Goal: Information Seeking & Learning: Learn about a topic

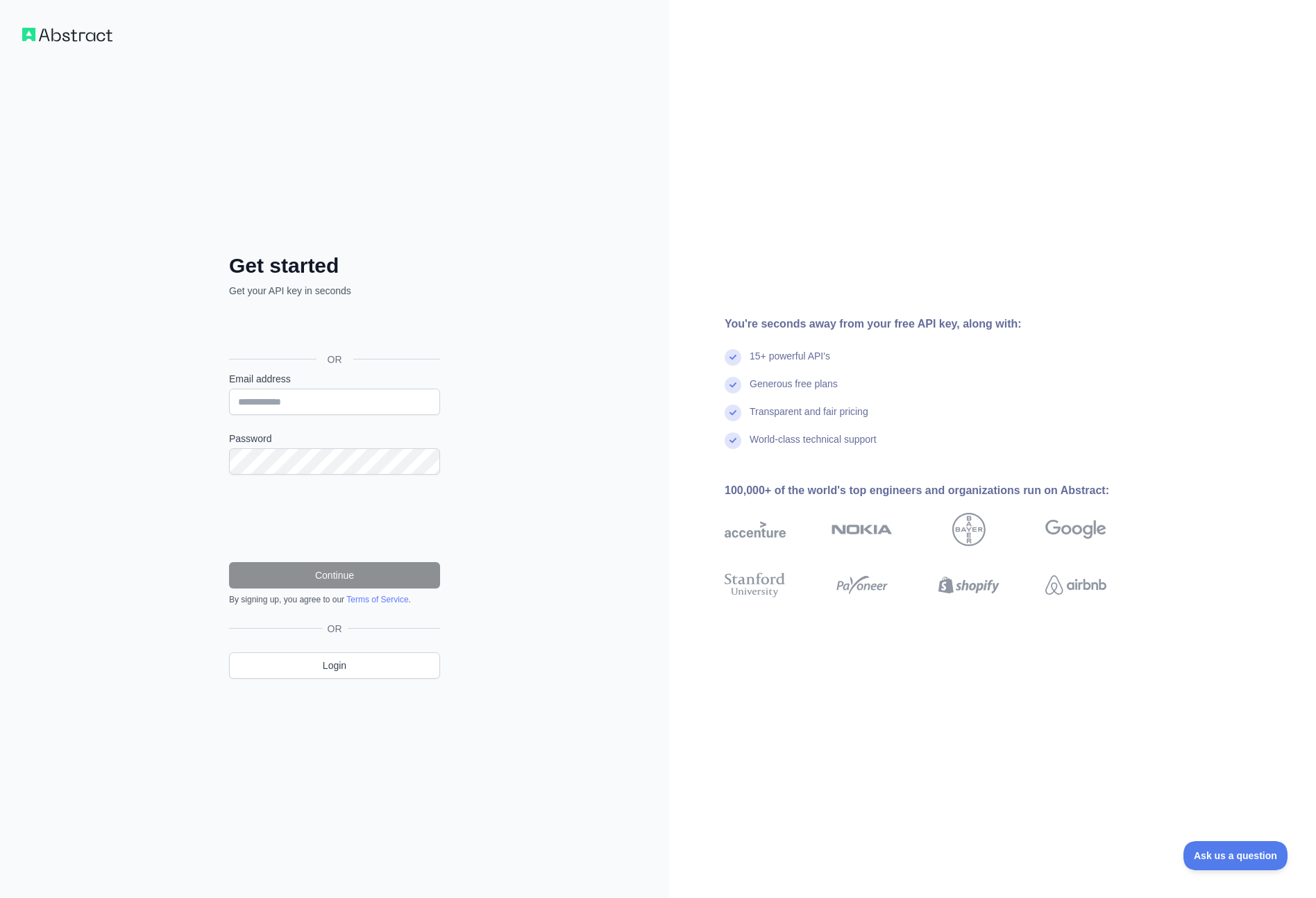
click at [47, 36] on img at bounding box center [67, 34] width 90 height 13
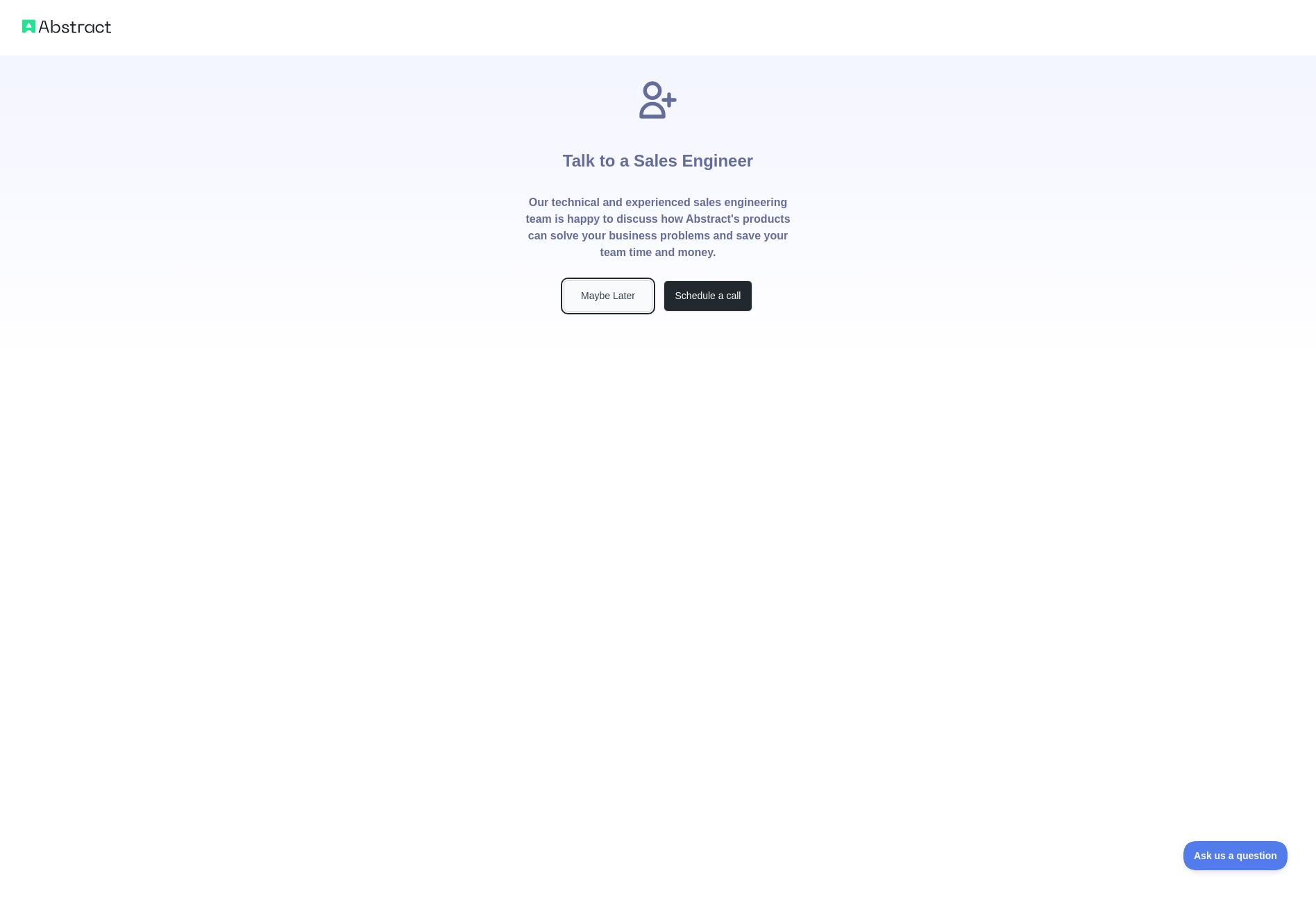
click at [601, 303] on button "Maybe Later" at bounding box center [608, 296] width 89 height 31
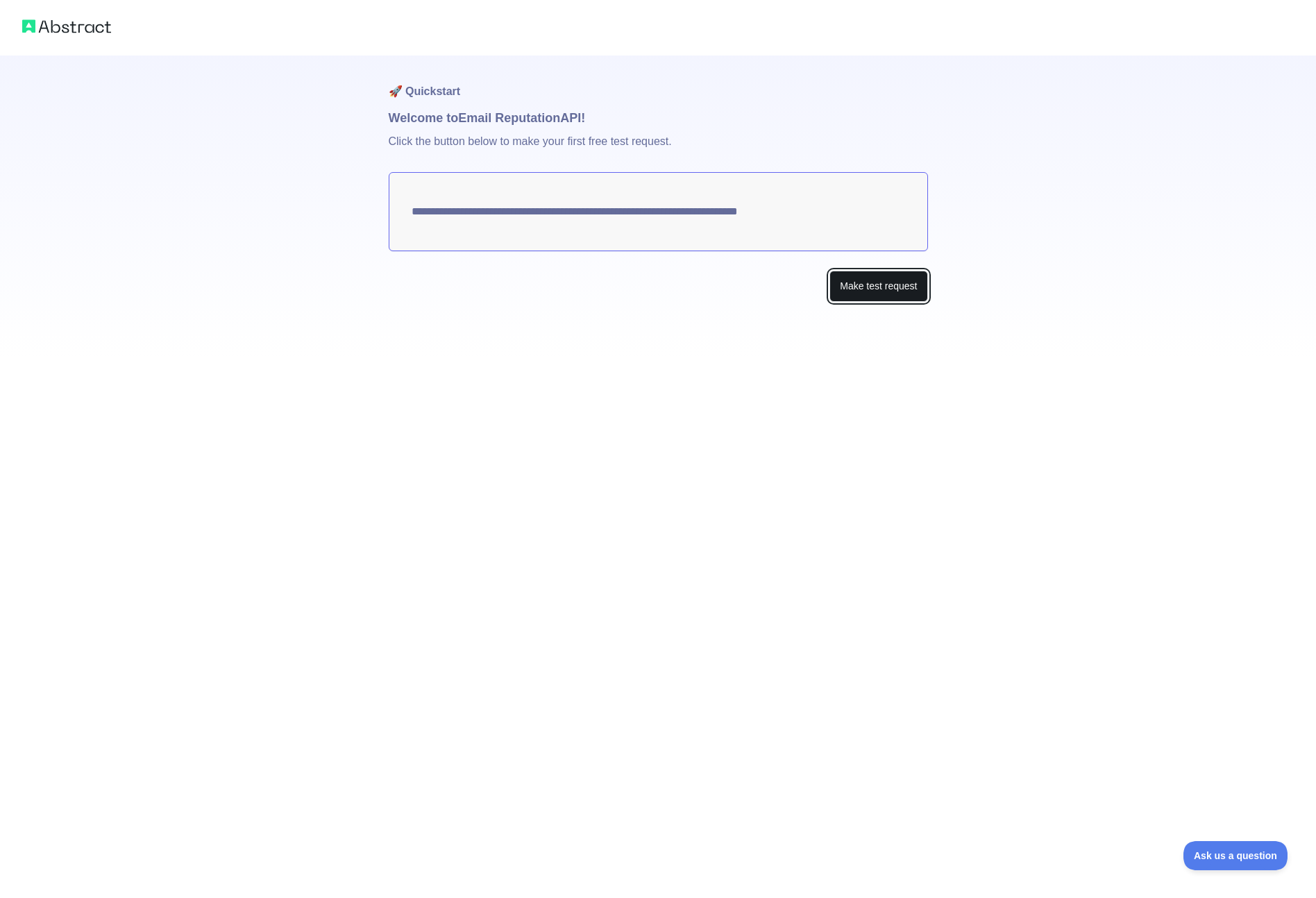
click at [878, 294] on button "Make test request" at bounding box center [877, 286] width 98 height 31
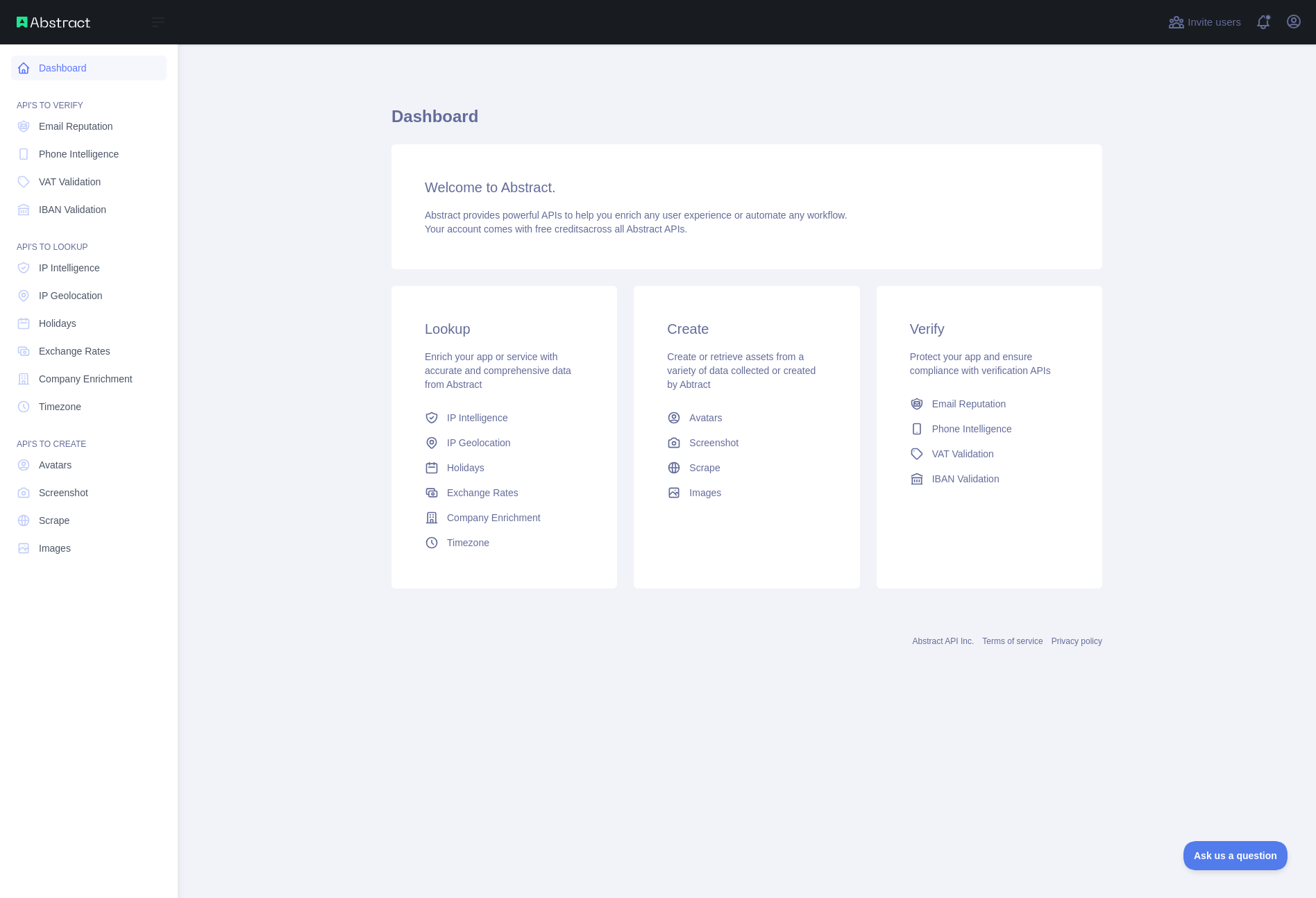
click at [58, 66] on link "Dashboard" at bounding box center [88, 68] width 156 height 25
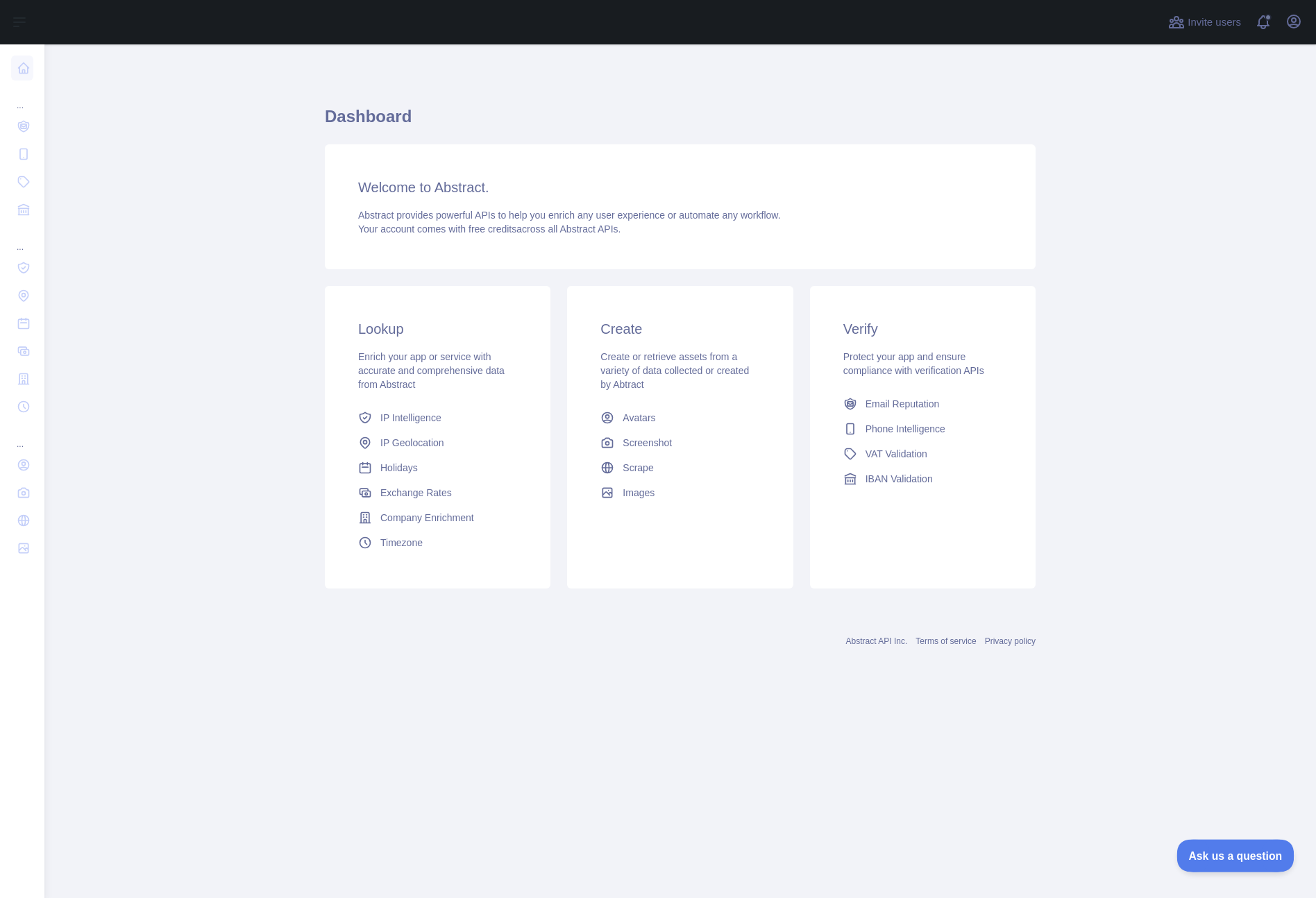
click at [1219, 854] on span "Ask us a question" at bounding box center [1228, 853] width 104 height 10
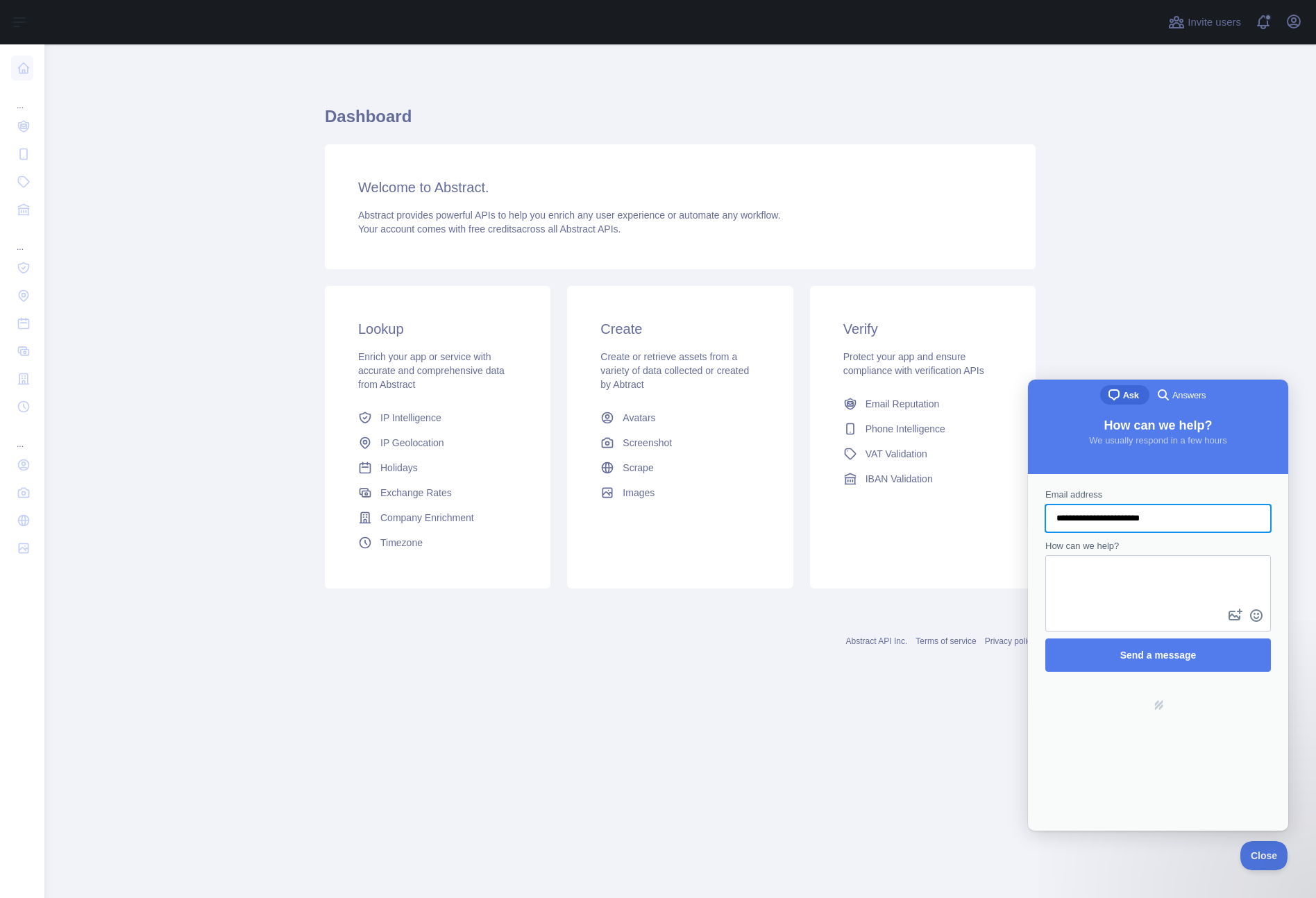
type input "**********"
drag, startPoint x: 1112, startPoint y: 517, endPoint x: 998, endPoint y: 519, distance: 114.0
click at [1027, 519] on html "**********" at bounding box center [1157, 605] width 260 height 451
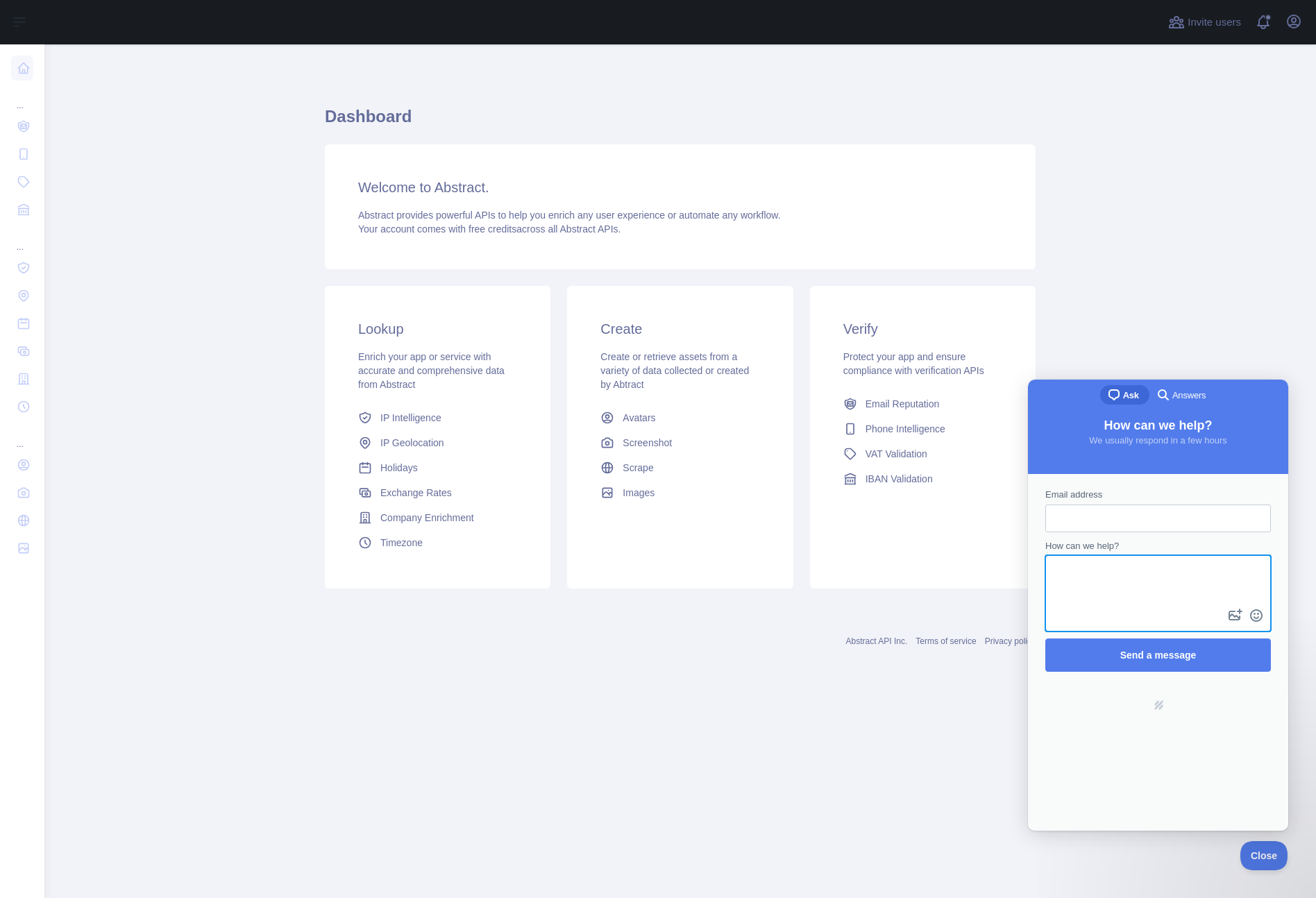
click at [1082, 583] on textarea "How can we help?" at bounding box center [1158, 581] width 223 height 49
paste textarea "**********"
type textarea "**********"
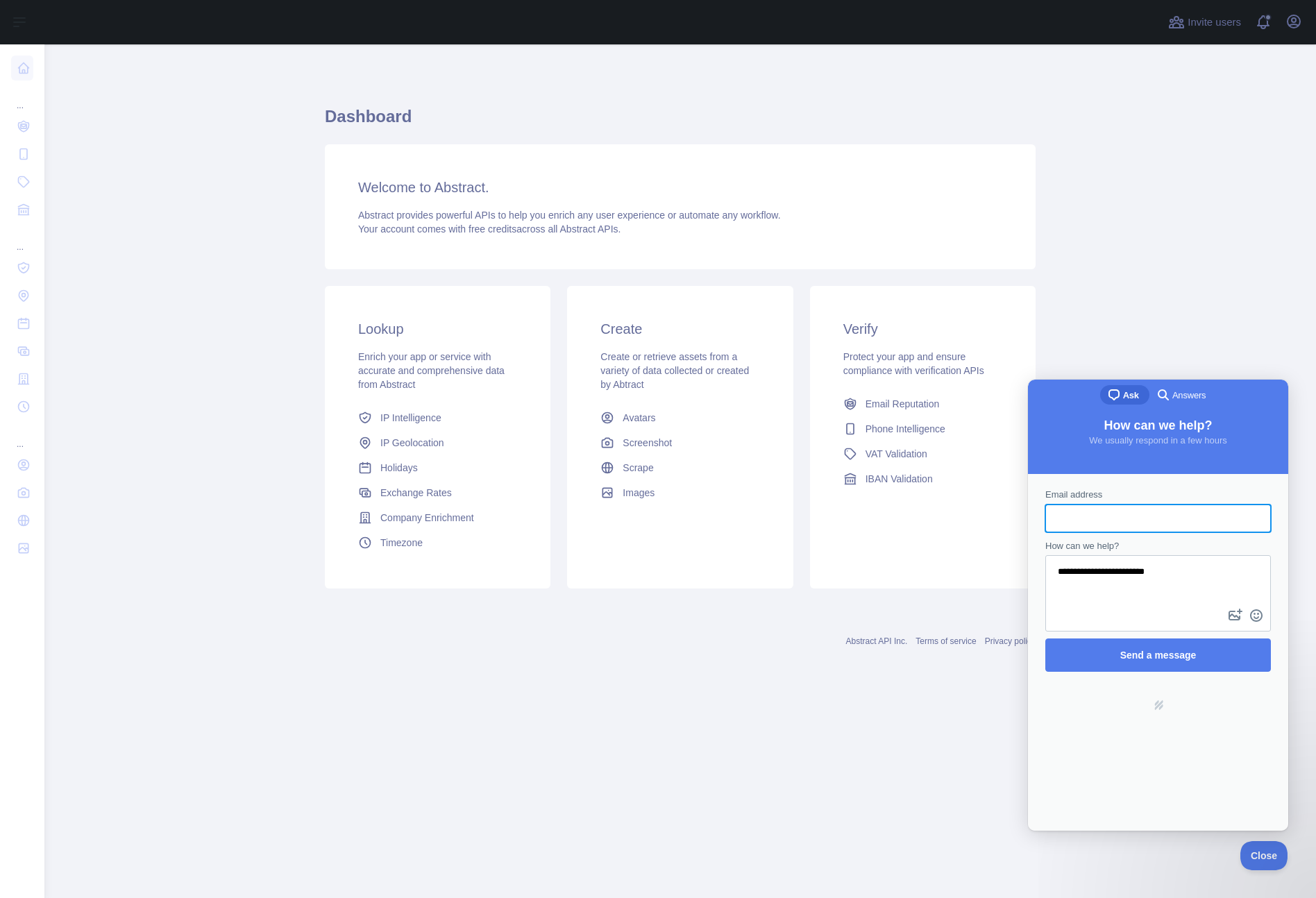
click at [1099, 511] on input "Email address" at bounding box center [1158, 519] width 203 height 25
type input "**********"
click at [1292, 22] on icon "button" at bounding box center [1294, 22] width 17 height 17
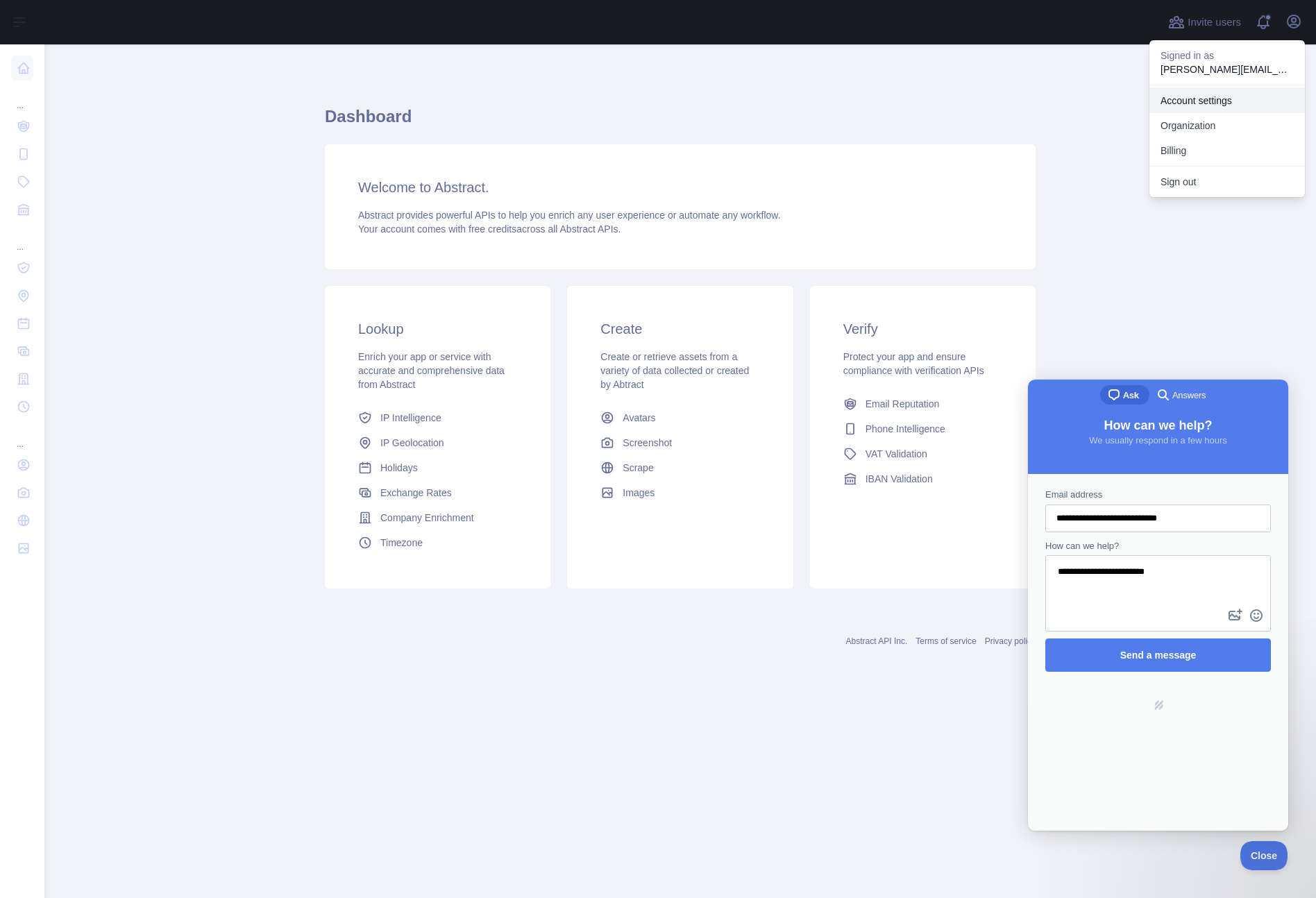
click at [1232, 96] on link "Account settings" at bounding box center [1226, 101] width 156 height 25
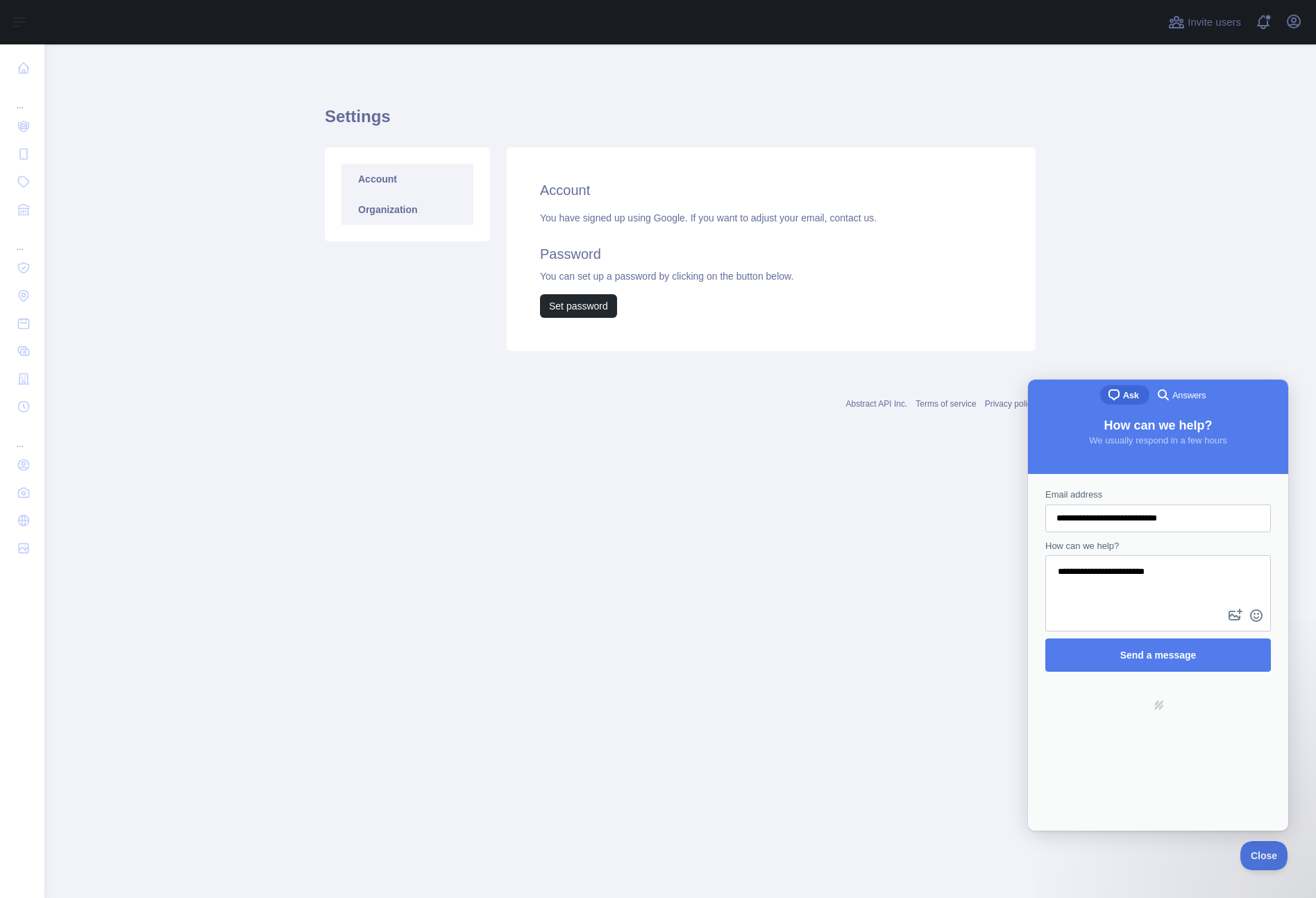
click at [394, 208] on link "Organization" at bounding box center [407, 209] width 132 height 31
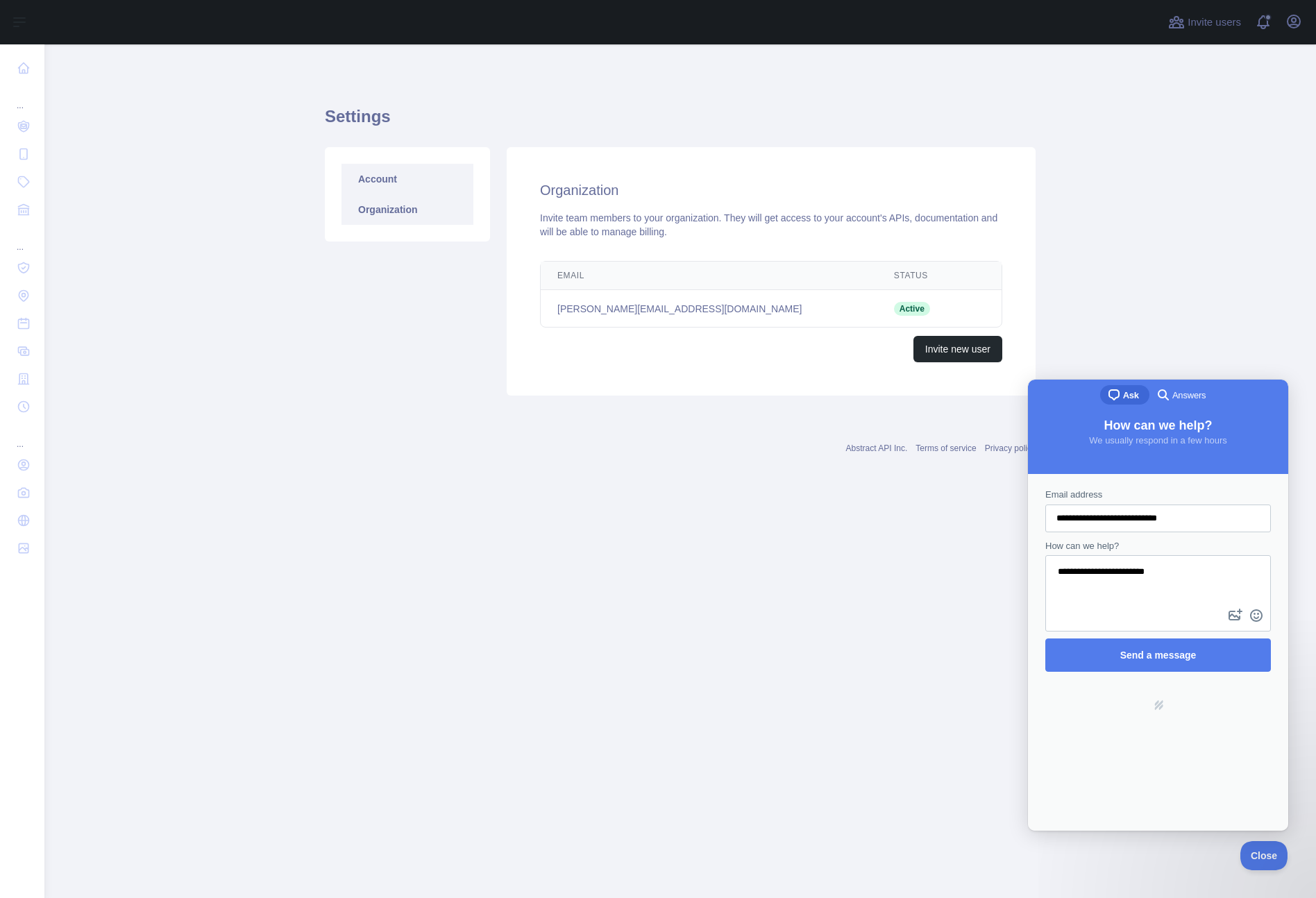
click at [394, 175] on link "Account" at bounding box center [407, 179] width 132 height 31
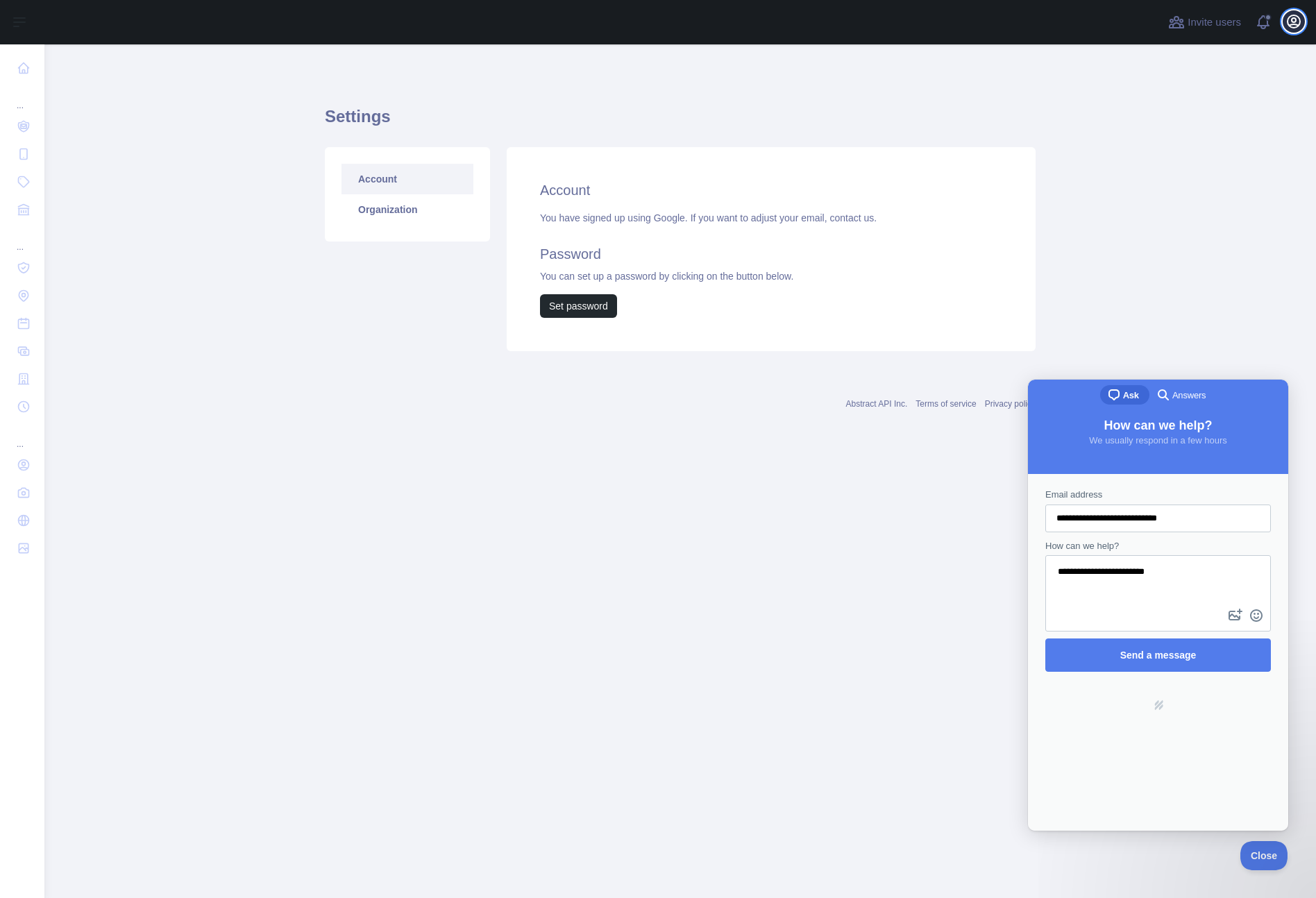
click at [1293, 17] on icon "button" at bounding box center [1294, 22] width 17 height 17
click at [1155, 520] on input "**********" at bounding box center [1158, 519] width 203 height 25
click at [1063, 573] on textarea "**********" at bounding box center [1158, 581] width 223 height 49
click at [1062, 573] on textarea "**********" at bounding box center [1158, 581] width 223 height 49
type textarea "**********"
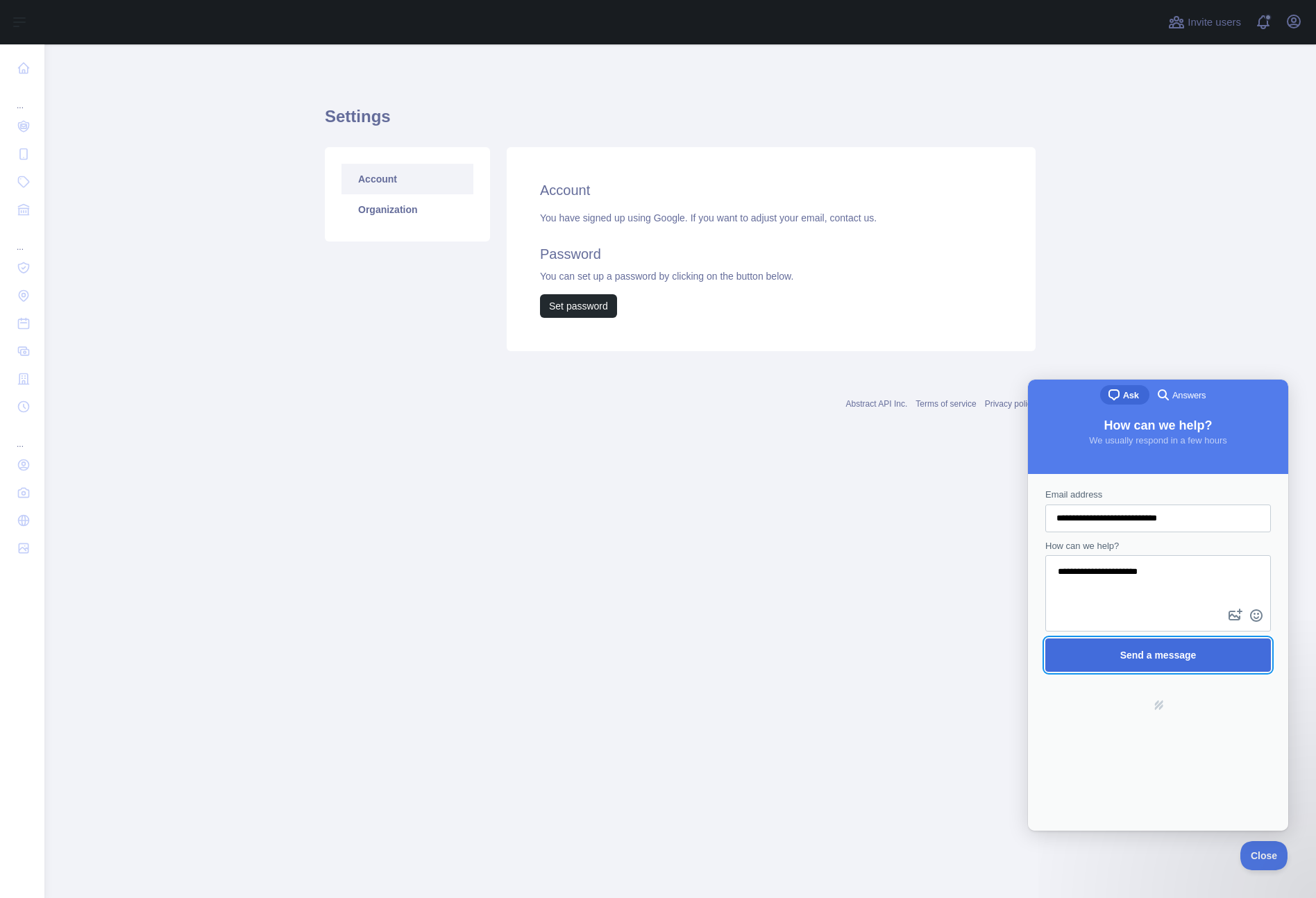
click at [1129, 656] on span "Send a message" at bounding box center [1158, 655] width 76 height 11
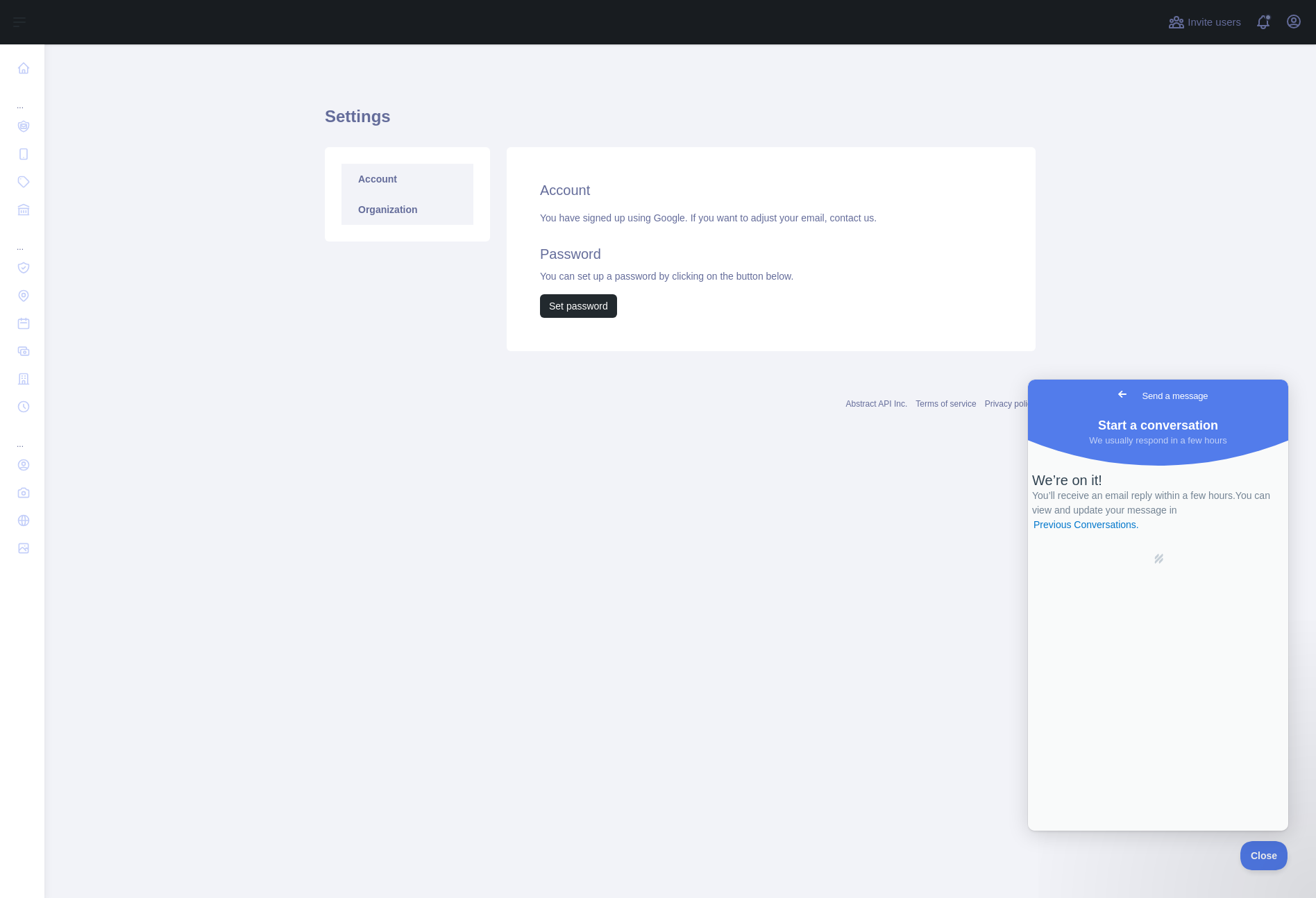
click at [382, 207] on link "Organization" at bounding box center [407, 209] width 132 height 31
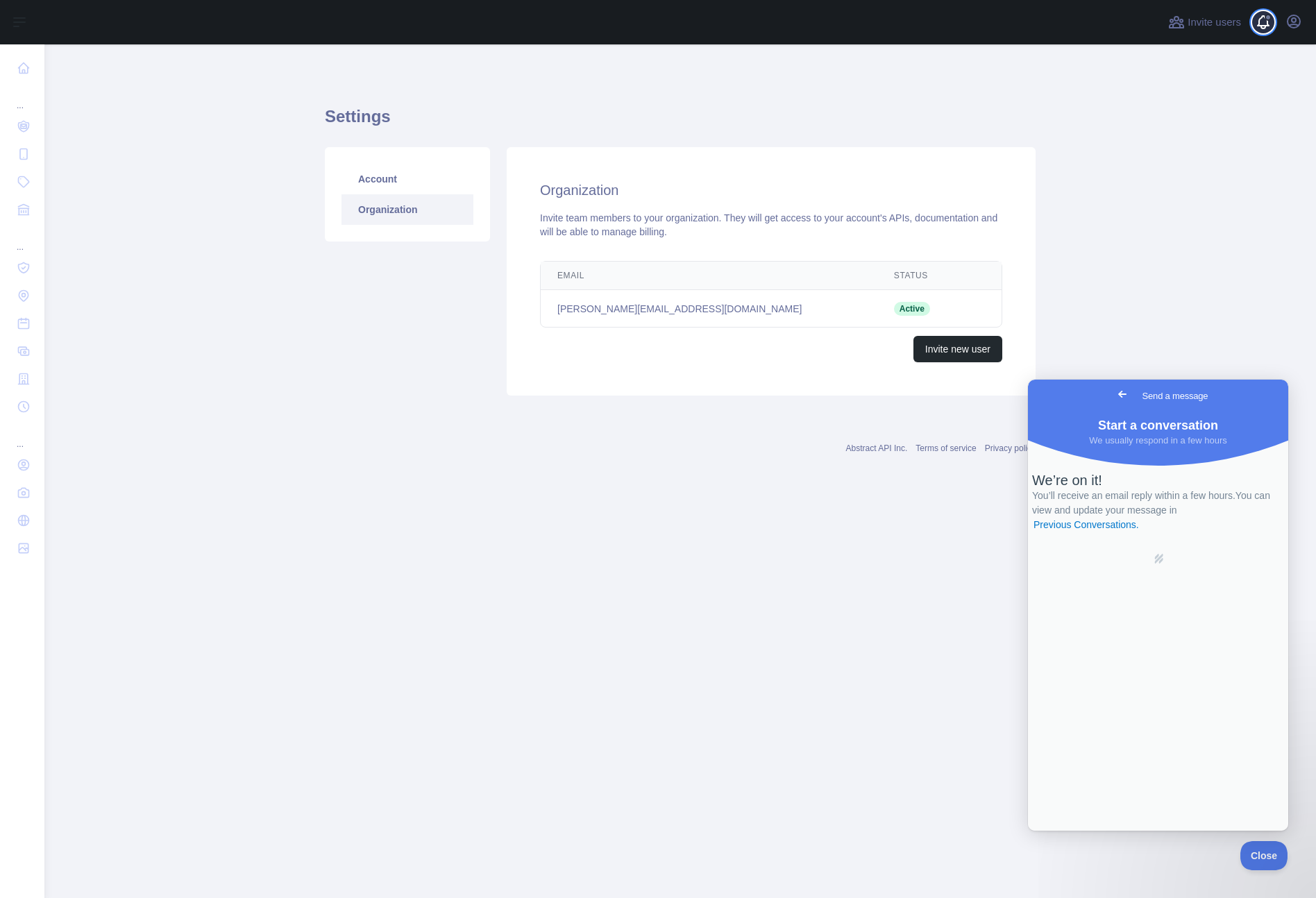
click at [1266, 23] on span at bounding box center [1268, 22] width 28 height 44
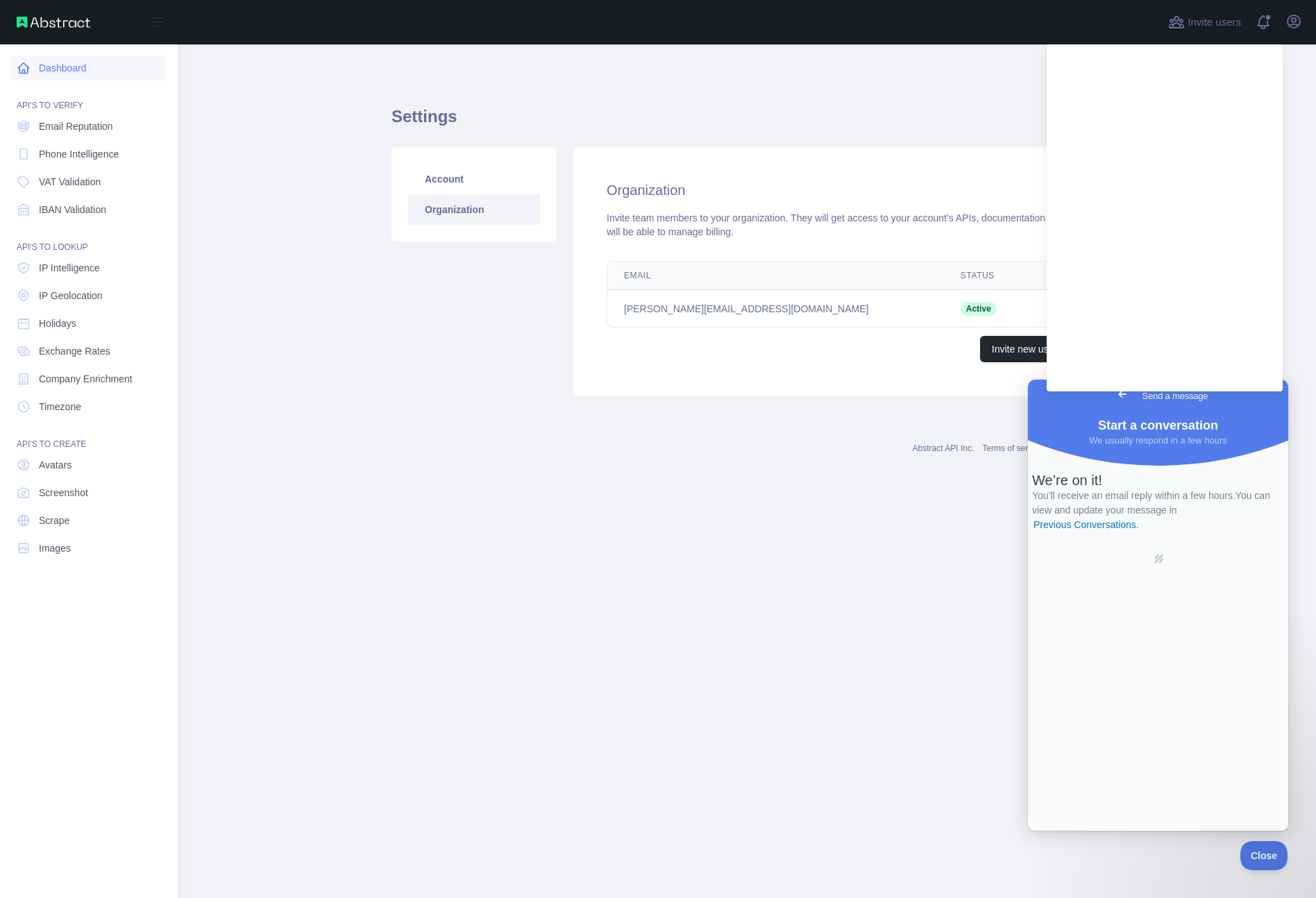
click at [65, 68] on link "Dashboard" at bounding box center [88, 68] width 156 height 25
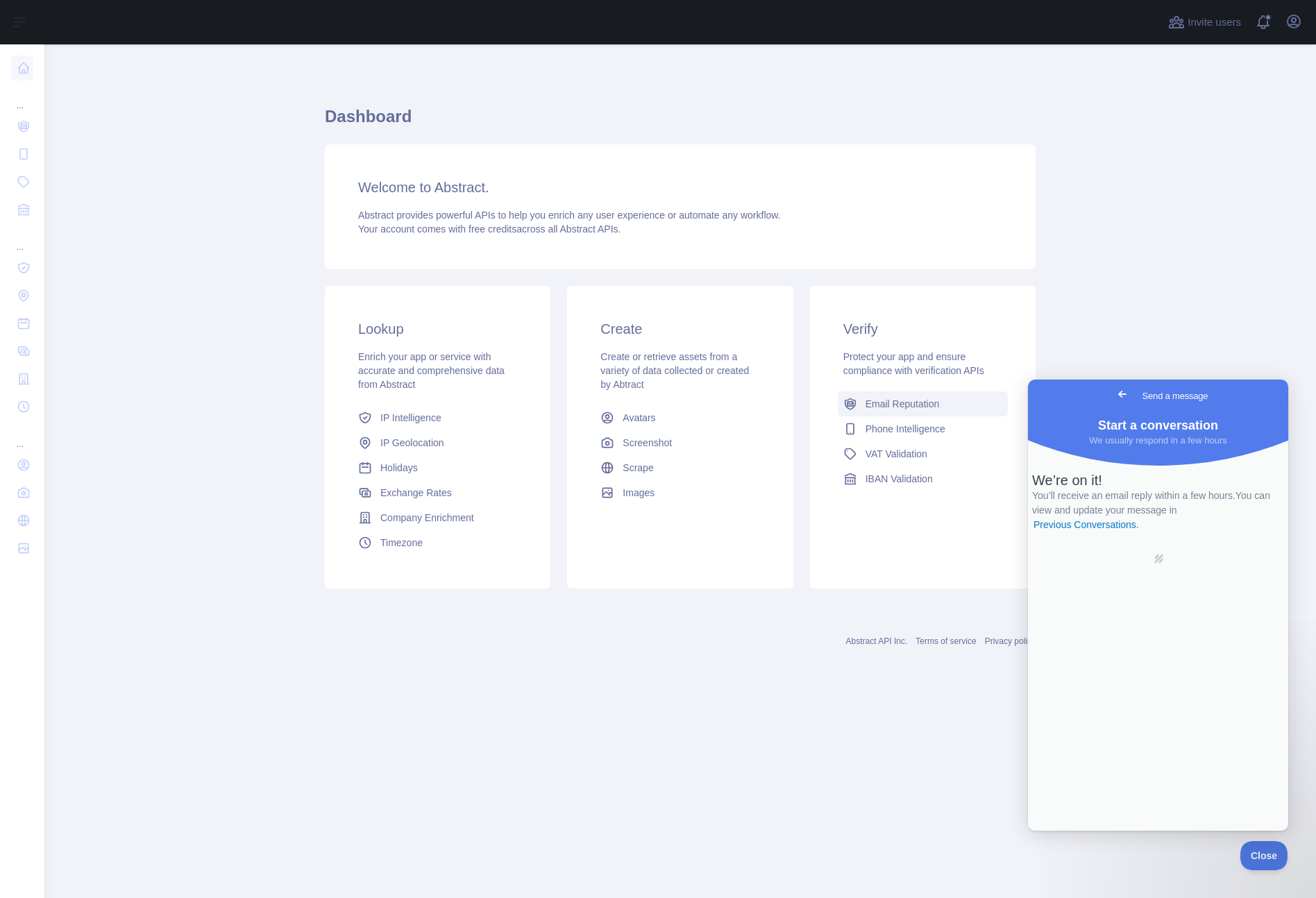
click at [907, 399] on span "Email Reputation" at bounding box center [903, 404] width 75 height 13
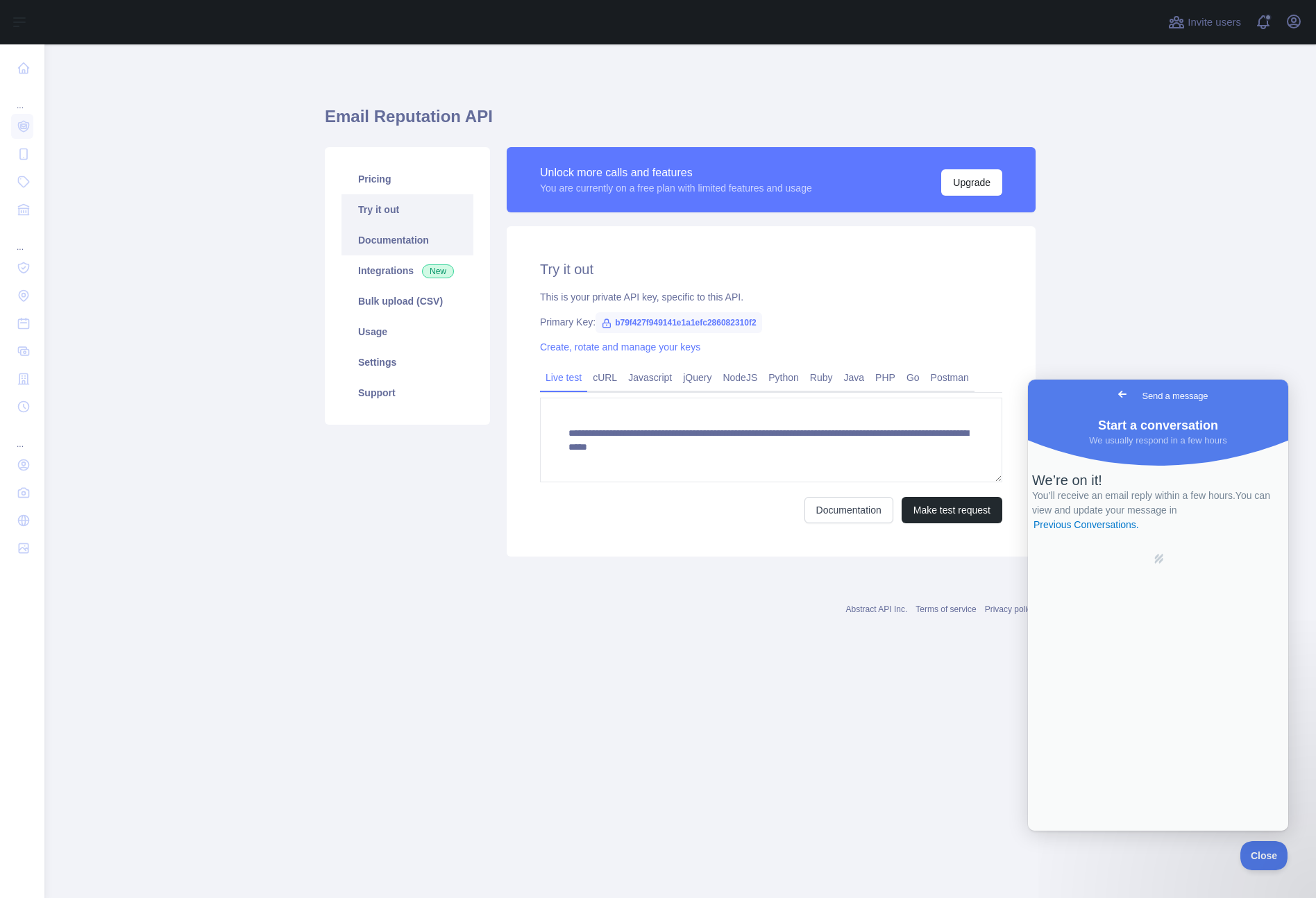
click at [381, 238] on link "Documentation" at bounding box center [407, 240] width 132 height 31
click at [373, 358] on link "Settings" at bounding box center [407, 362] width 132 height 31
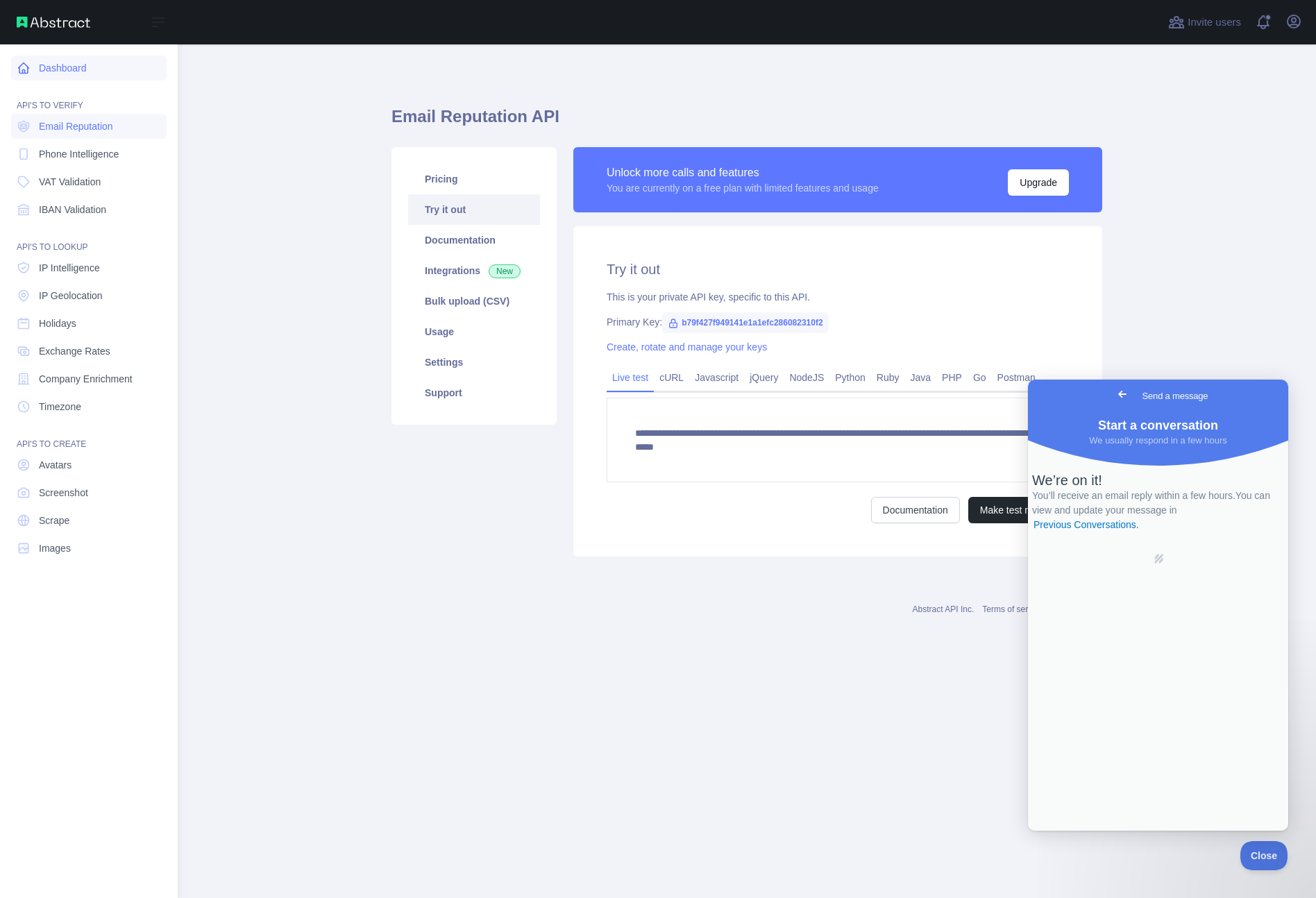
click at [60, 60] on link "Dashboard" at bounding box center [88, 68] width 156 height 25
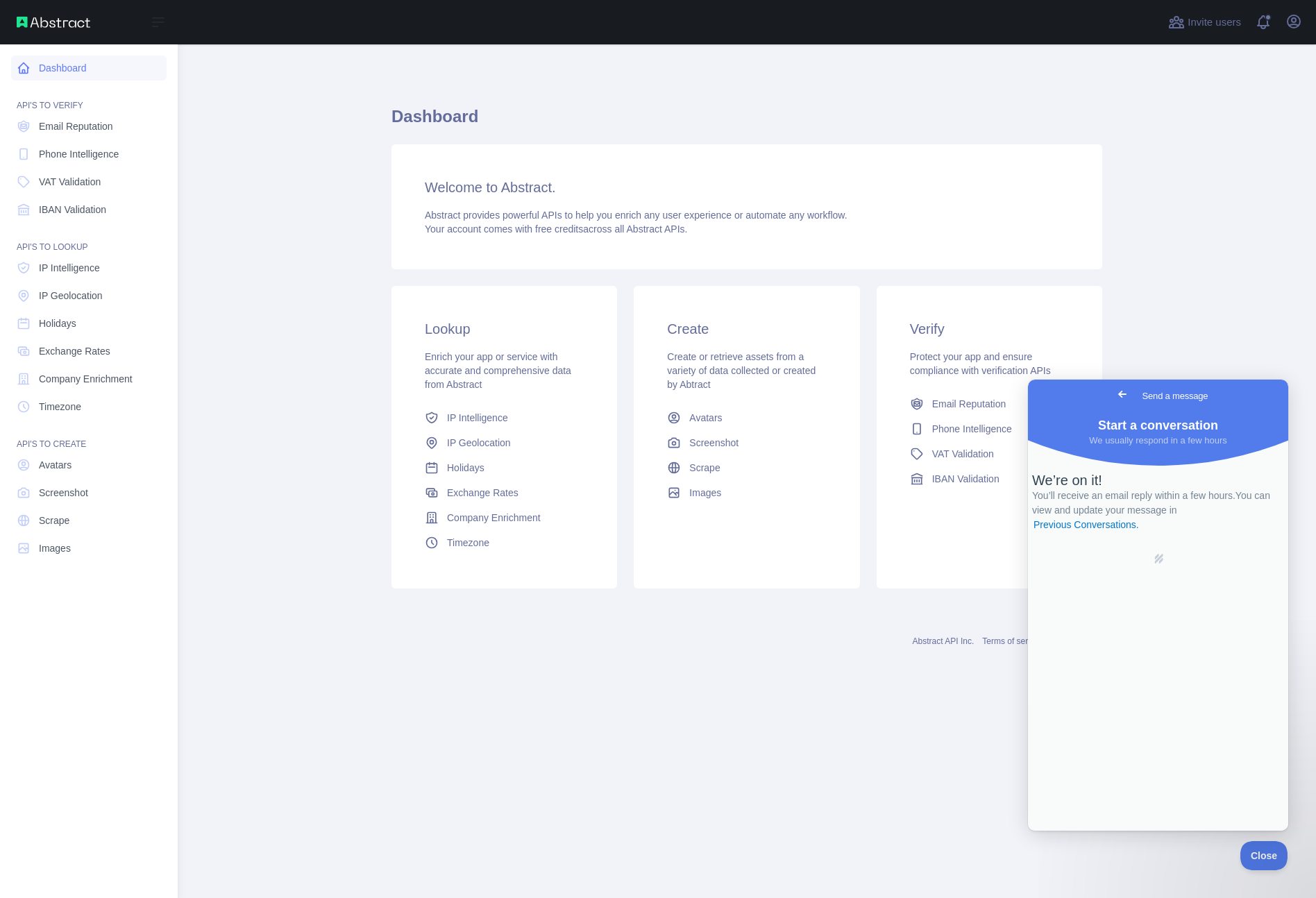
click at [58, 66] on link "Dashboard" at bounding box center [88, 68] width 156 height 25
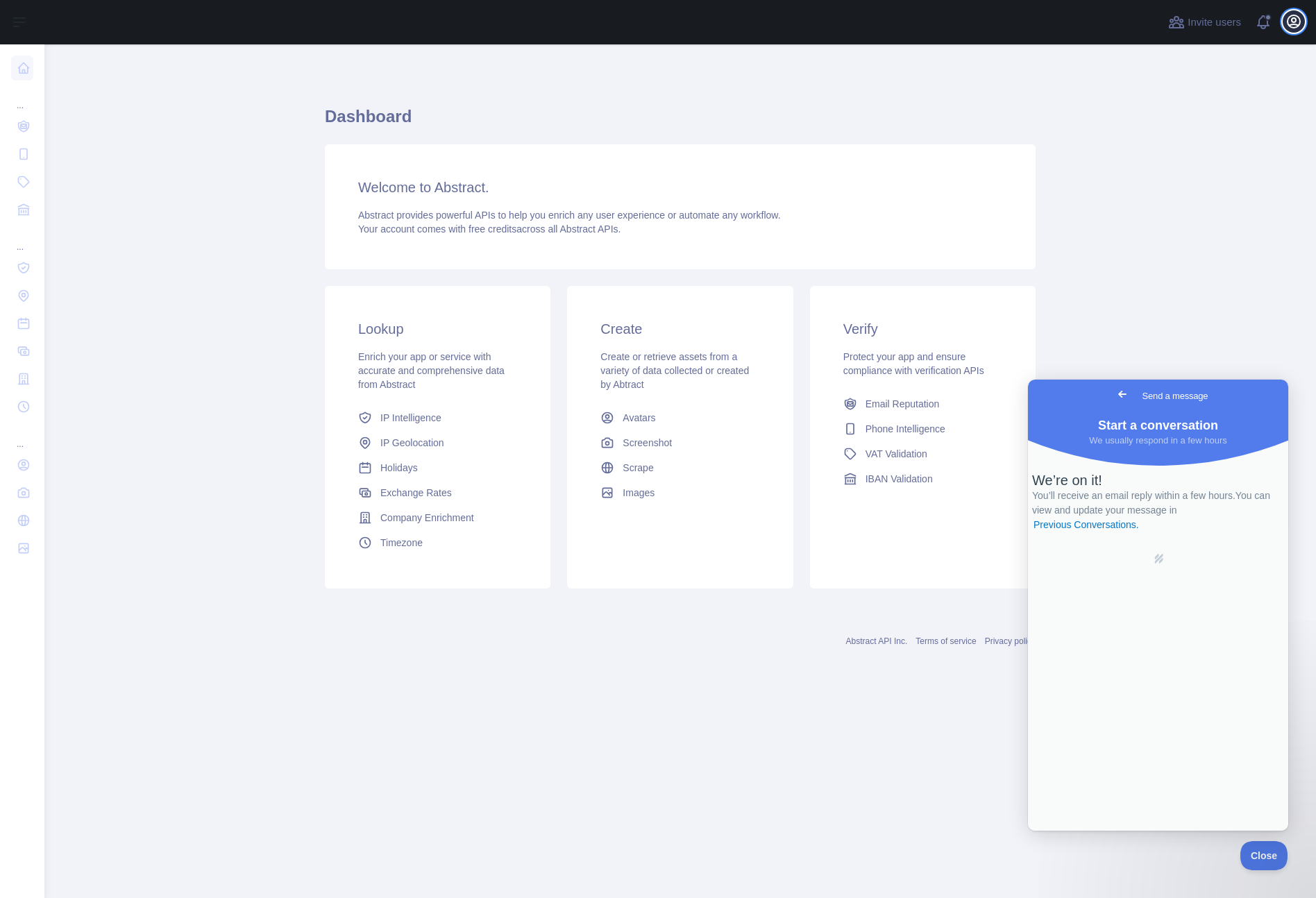
click at [1298, 21] on icon "button" at bounding box center [1294, 22] width 17 height 17
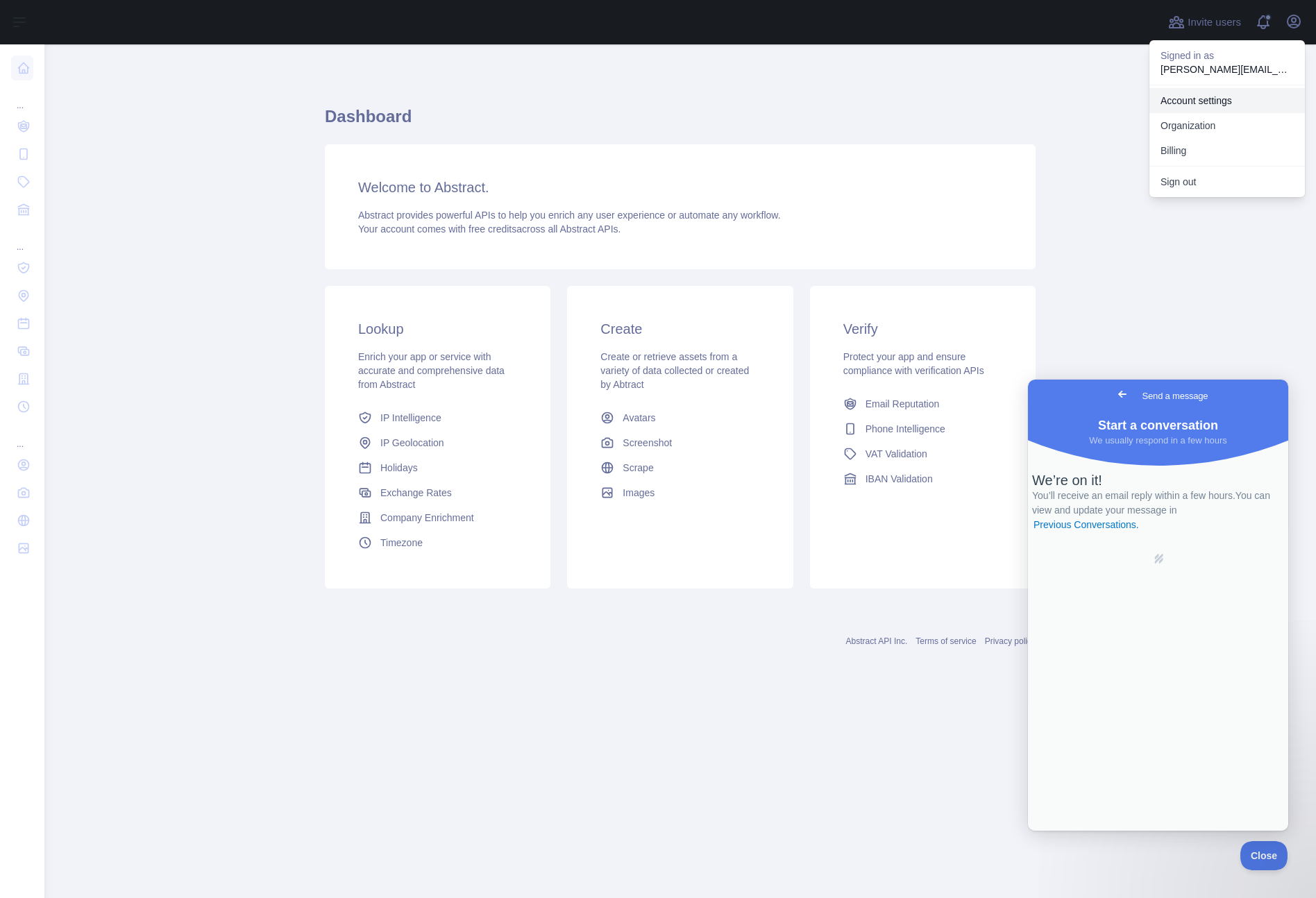
click at [1246, 96] on link "Account settings" at bounding box center [1226, 101] width 156 height 25
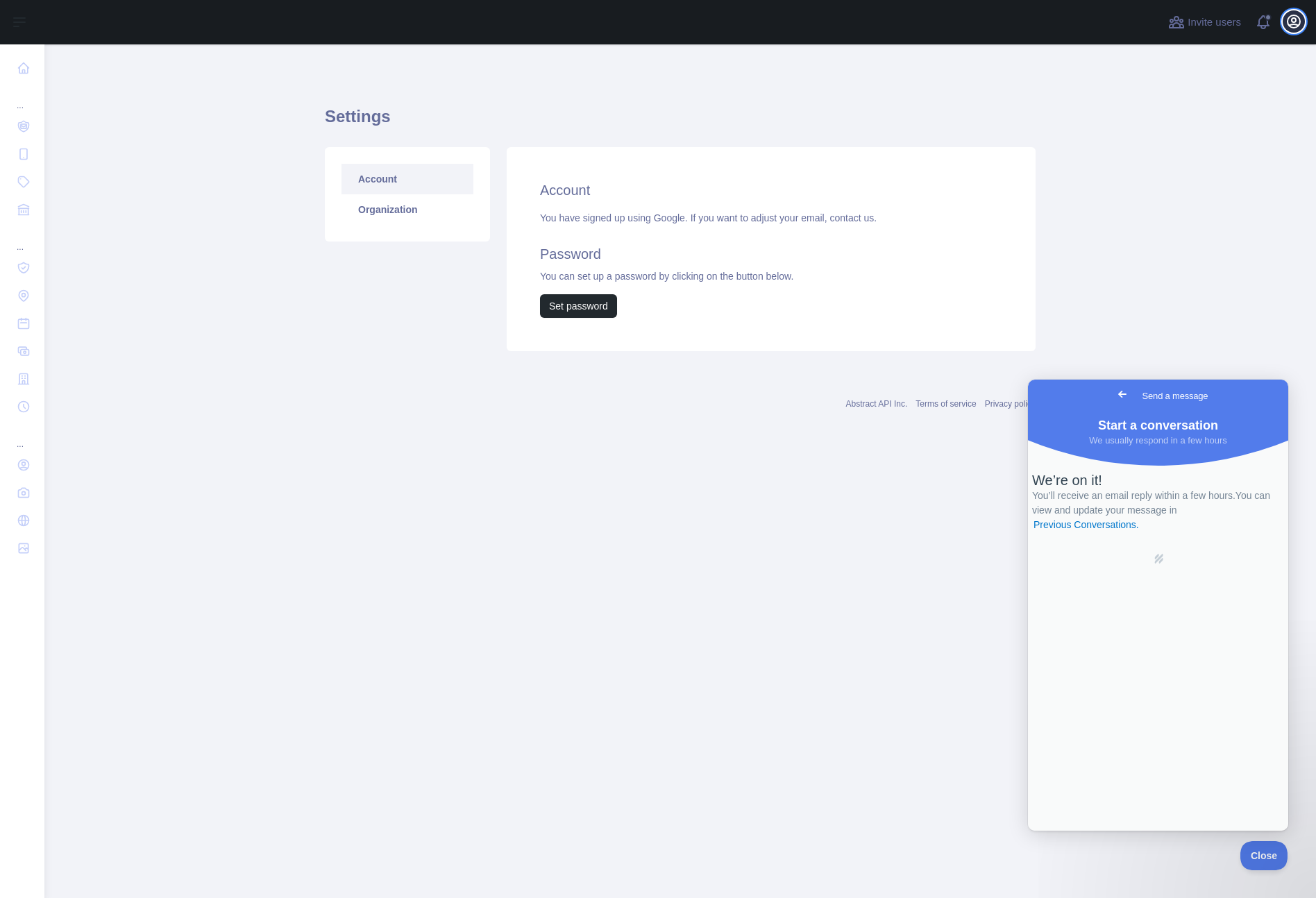
click at [1297, 22] on icon "button" at bounding box center [1294, 22] width 17 height 17
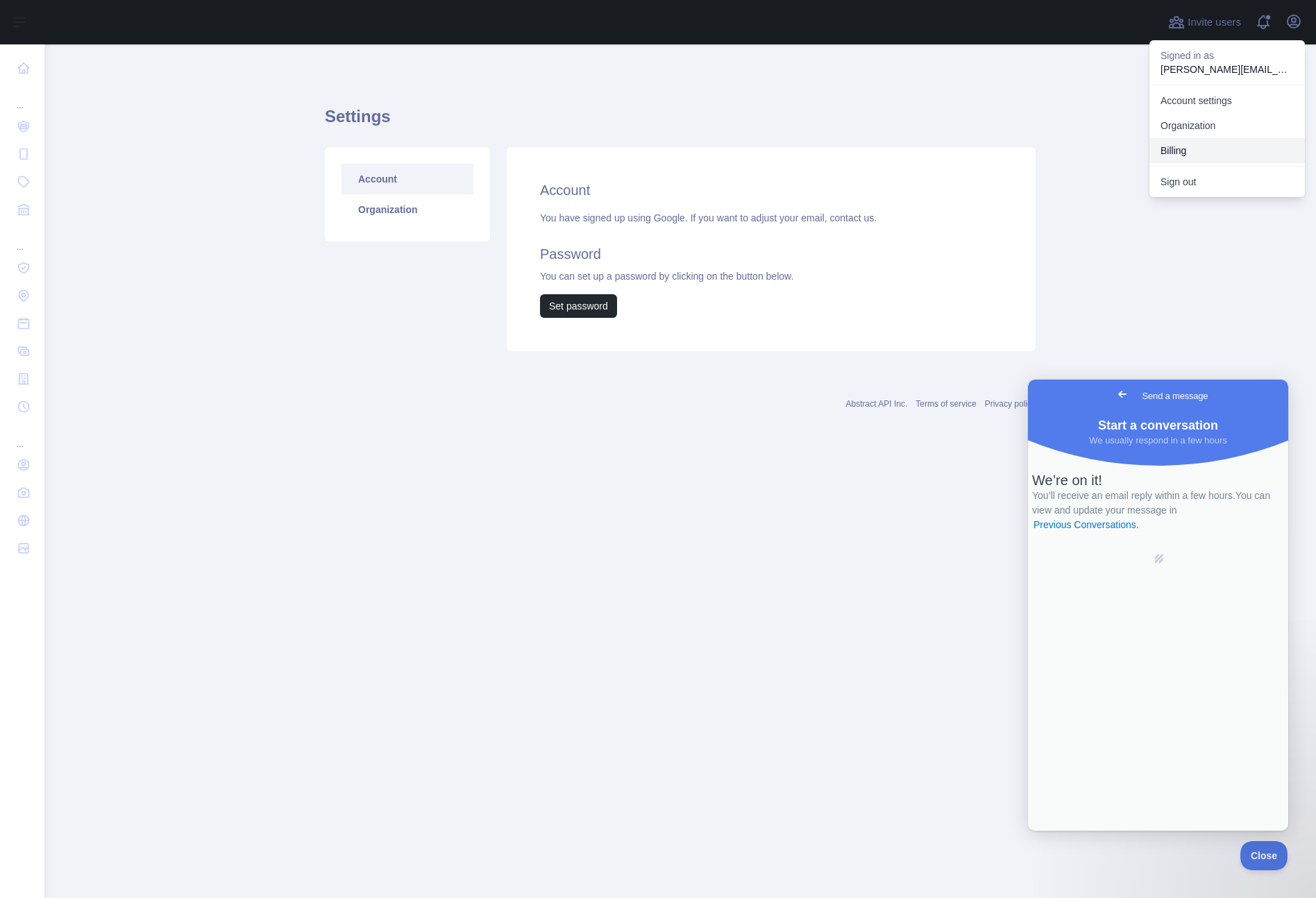
click at [1225, 146] on button "Billing" at bounding box center [1226, 151] width 156 height 25
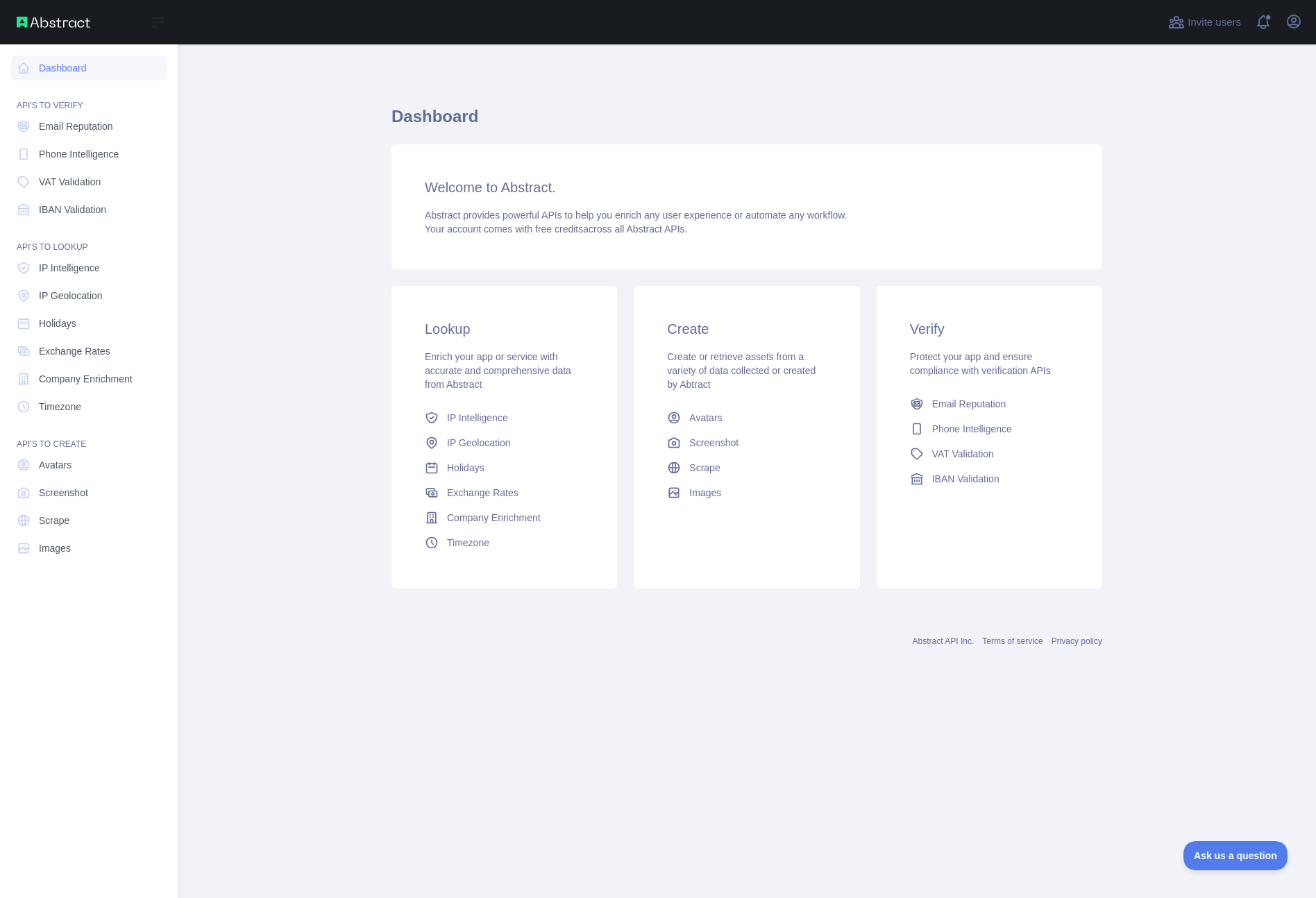
click at [57, 105] on div "API'S TO VERIFY" at bounding box center [88, 97] width 156 height 28
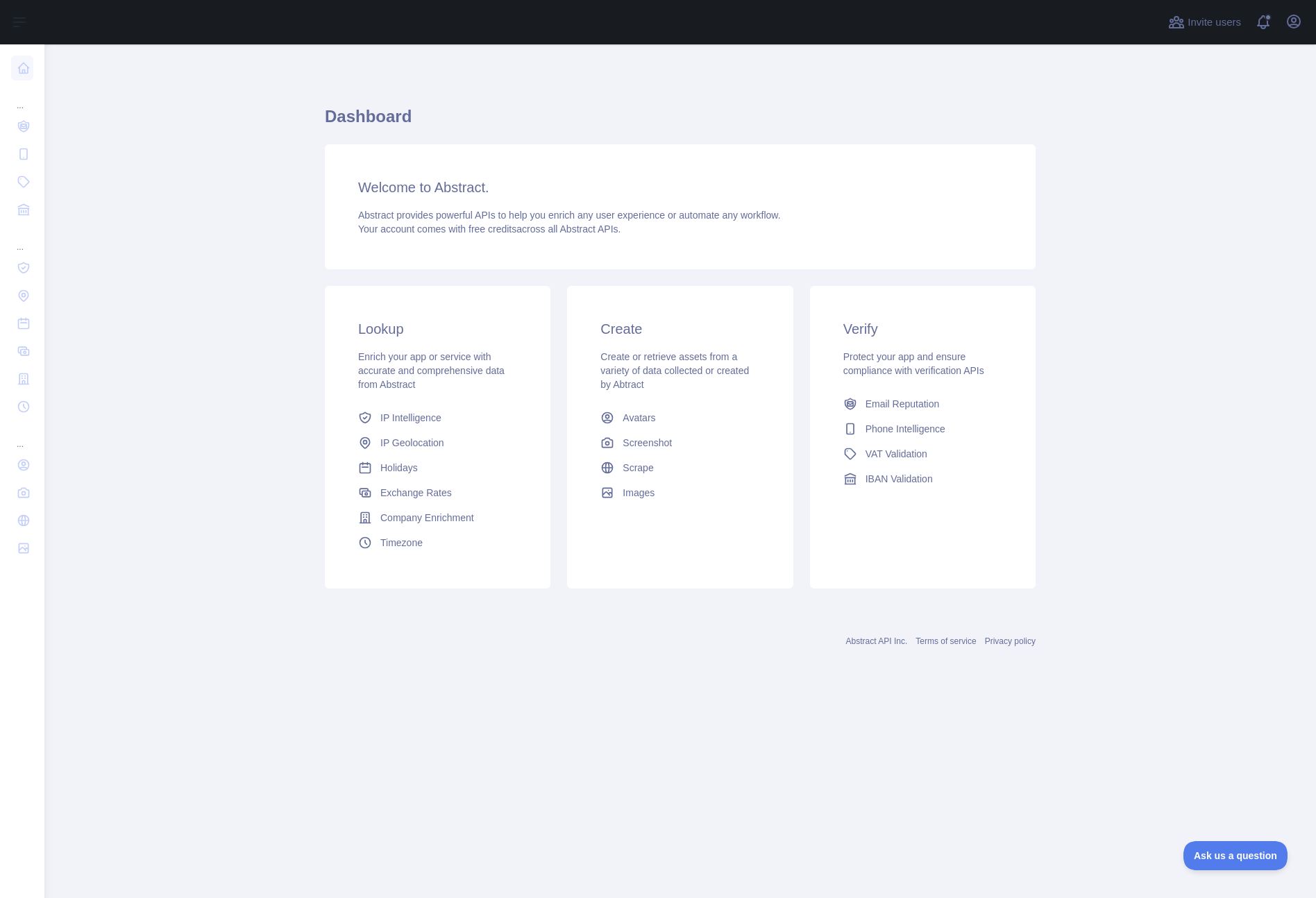
click at [620, 229] on span "Your account comes with free credits across all Abstract APIs." at bounding box center [489, 229] width 262 height 11
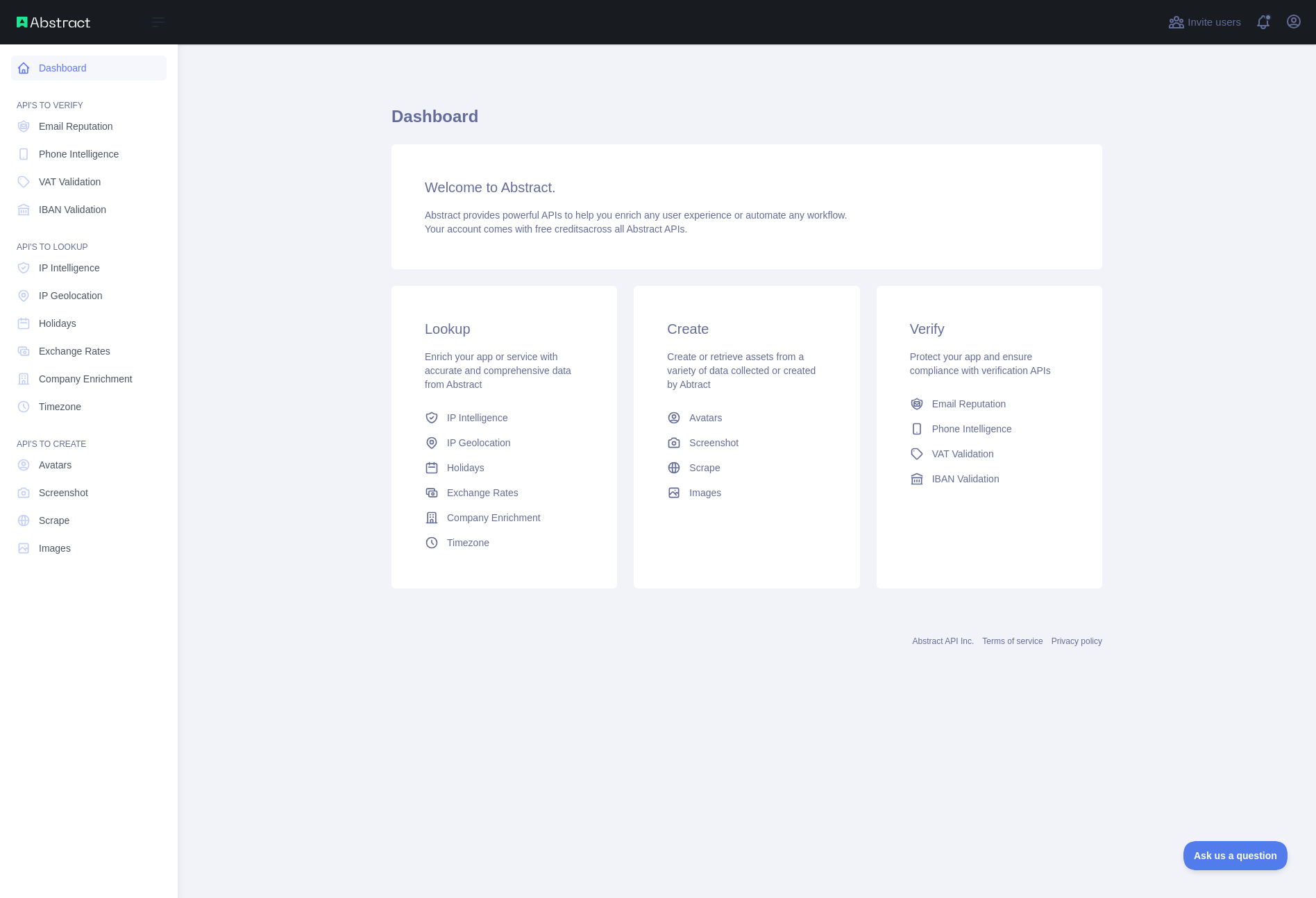
click at [26, 67] on icon at bounding box center [23, 67] width 13 height 13
click at [66, 67] on link "Dashboard" at bounding box center [88, 68] width 156 height 25
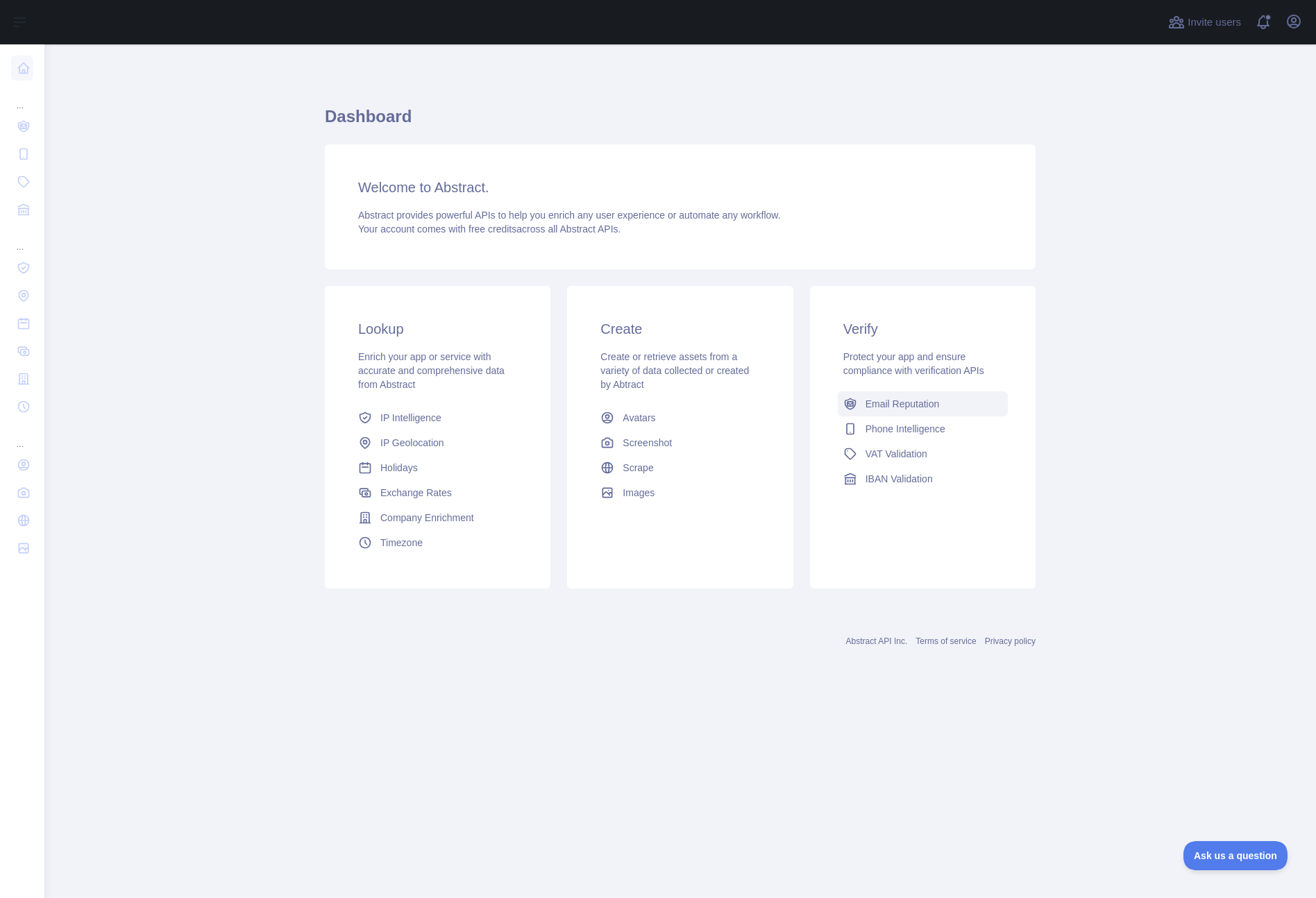
click at [924, 399] on span "Email Reputation" at bounding box center [903, 404] width 75 height 13
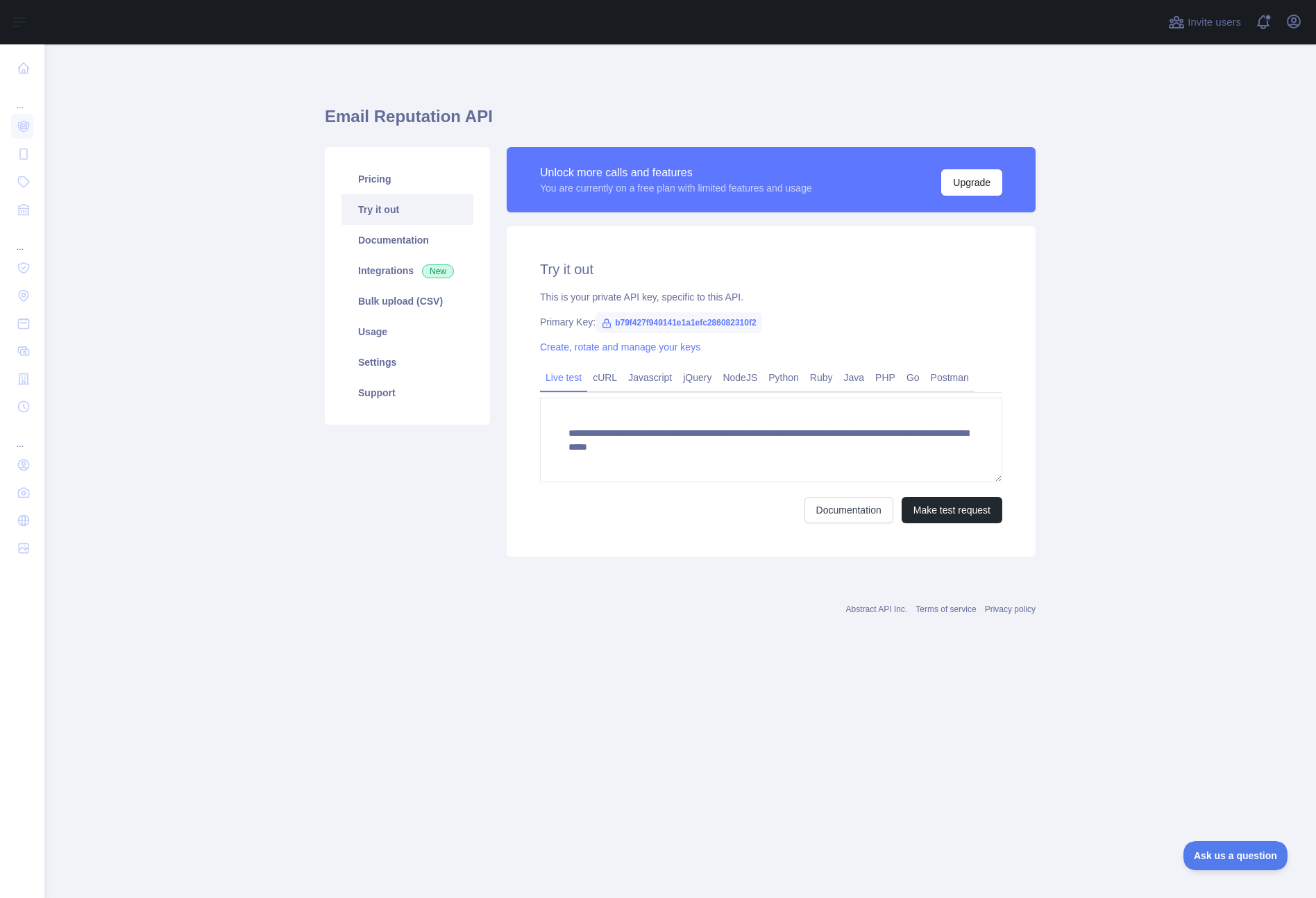
click at [670, 322] on span "b79f427f949141e1a1efc286082310f2" at bounding box center [678, 322] width 166 height 21
click at [668, 323] on span "b79f427f949141e1a1efc286082310f2" at bounding box center [678, 322] width 166 height 21
click at [696, 446] on textarea "**********" at bounding box center [771, 440] width 462 height 84
click at [695, 446] on textarea "**********" at bounding box center [771, 440] width 462 height 84
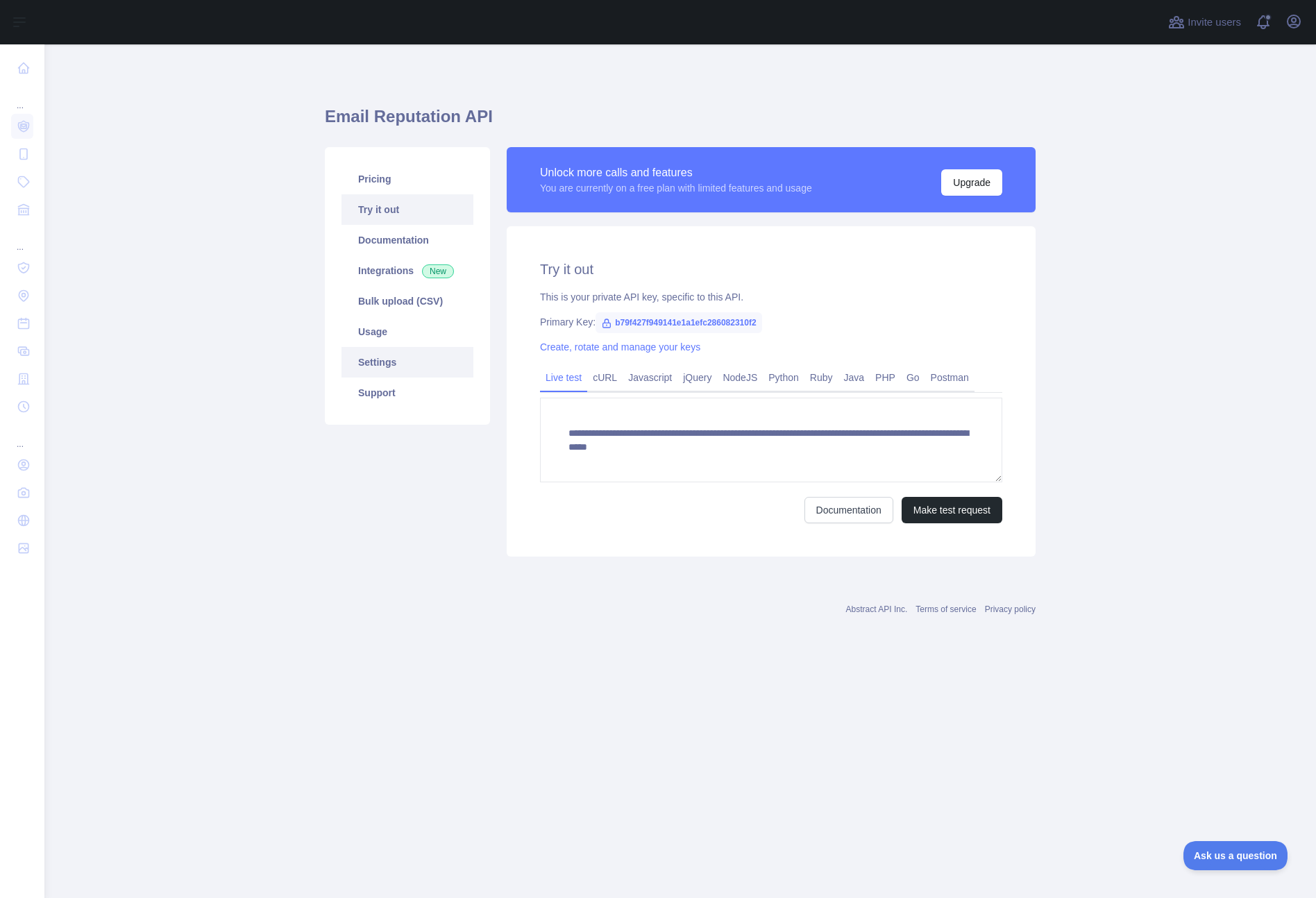
click at [376, 361] on link "Settings" at bounding box center [407, 362] width 132 height 31
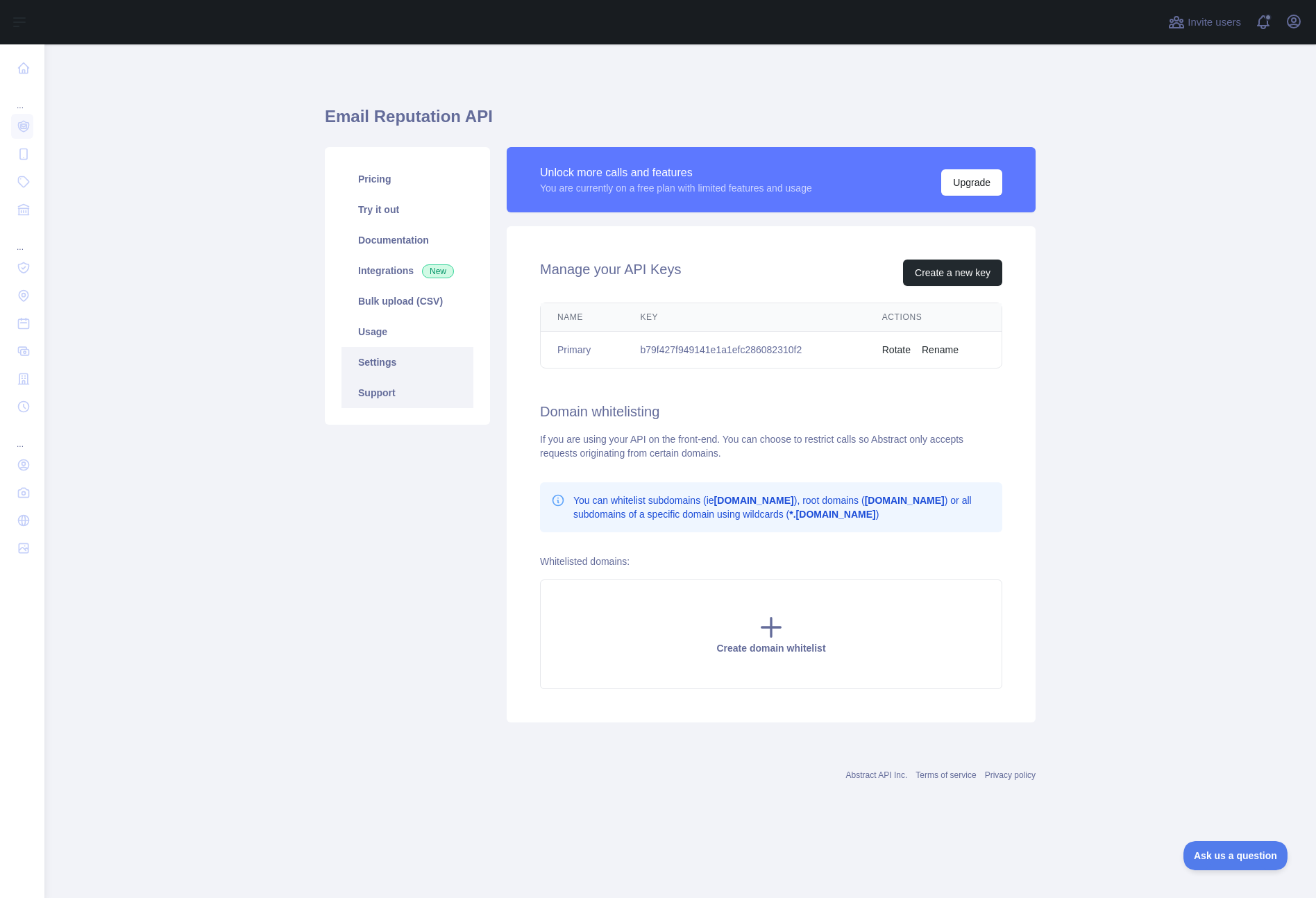
click at [384, 396] on link "Support" at bounding box center [407, 393] width 132 height 31
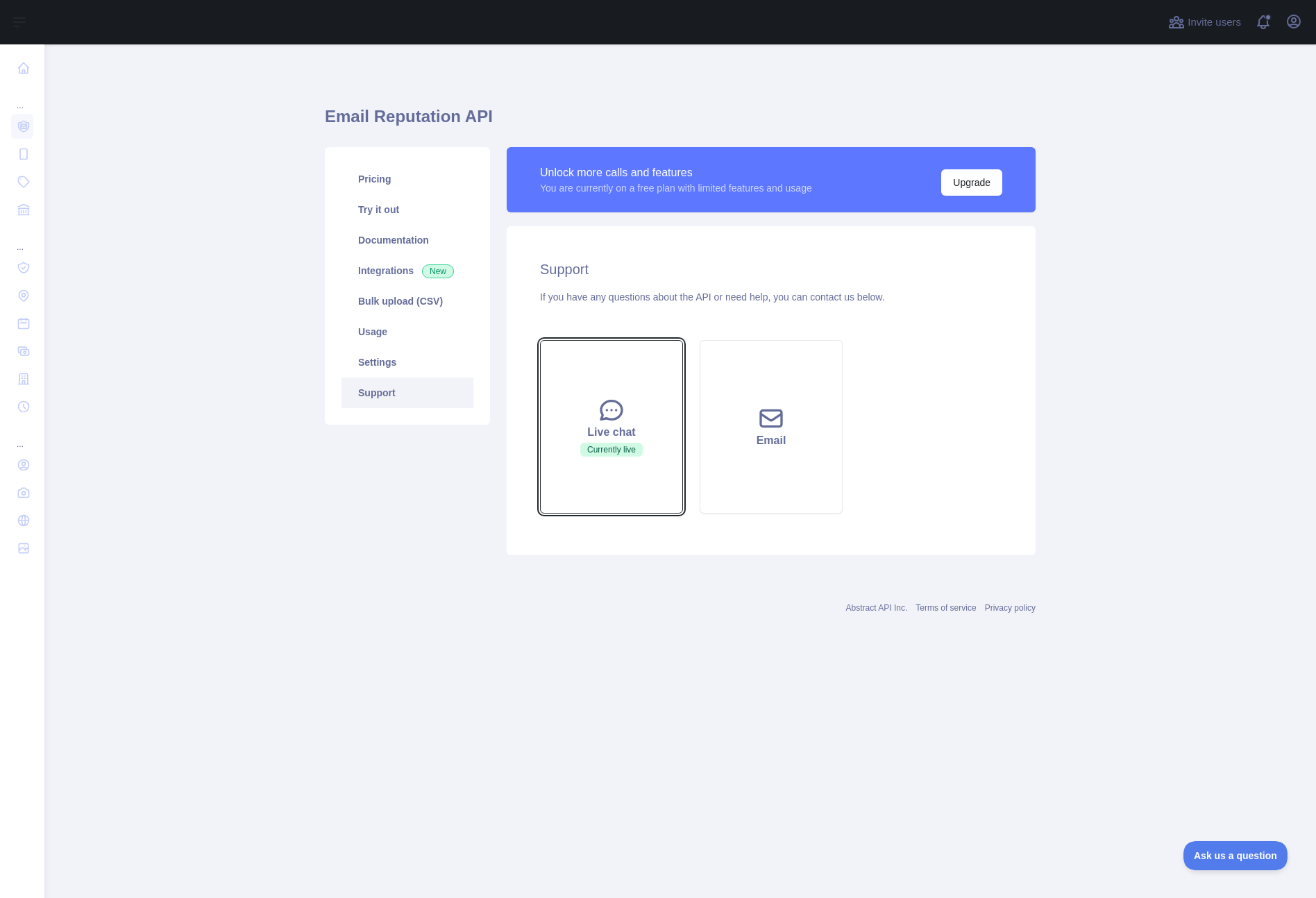
click at [614, 448] on span "Currently live" at bounding box center [610, 449] width 62 height 13
click at [630, 455] on span "Currently live" at bounding box center [610, 449] width 62 height 13
click at [1079, 479] on main "Email Reputation API Pricing Try it out Documentation Integrations New Bulk upl…" at bounding box center [680, 471] width 1271 height 854
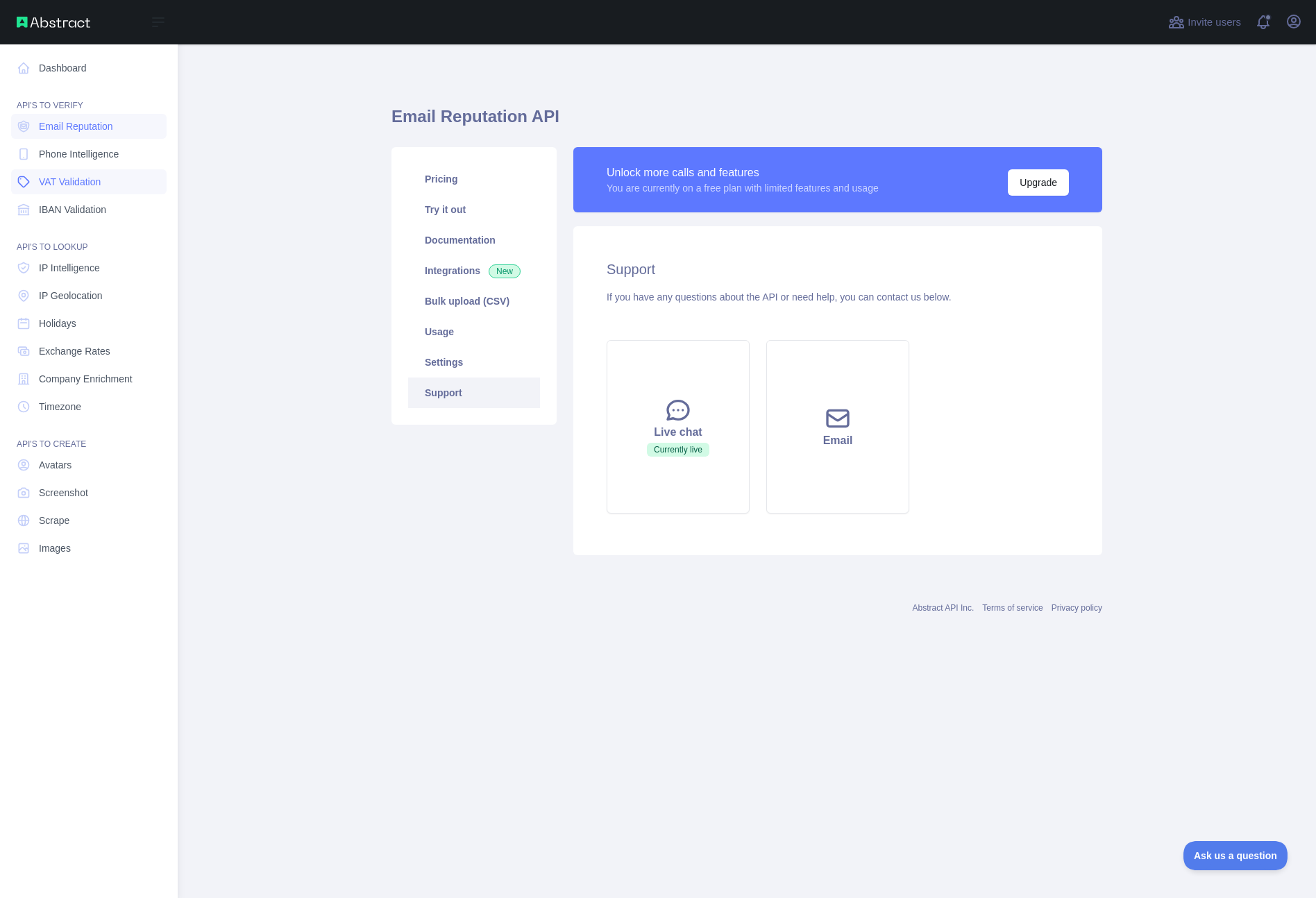
click at [84, 181] on span "VAT Validation" at bounding box center [69, 182] width 62 height 13
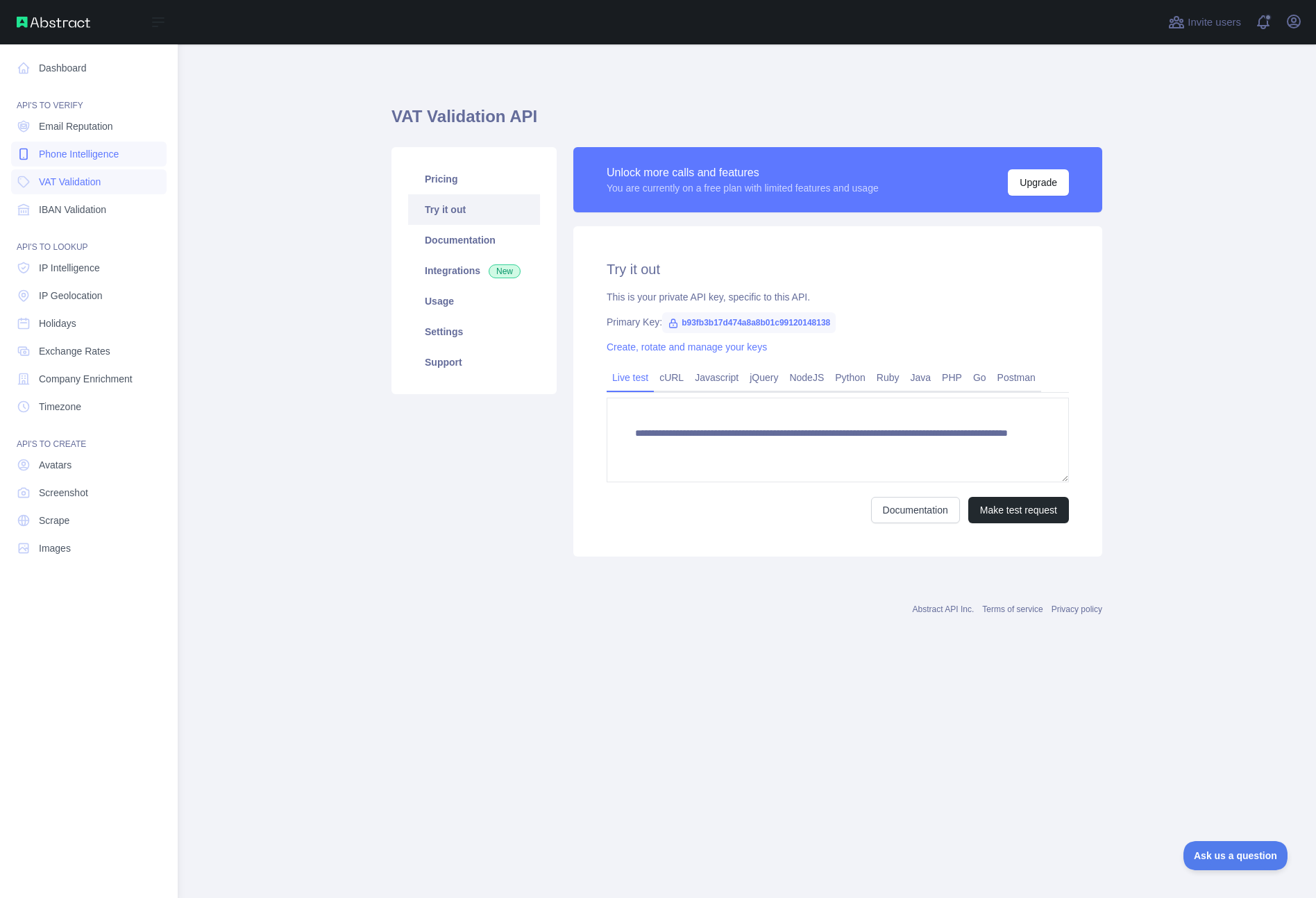
click at [85, 159] on span "Phone Intelligence" at bounding box center [78, 154] width 80 height 13
click at [90, 132] on span "Email Reputation" at bounding box center [76, 126] width 75 height 13
click at [79, 158] on span "Phone Intelligence" at bounding box center [78, 154] width 80 height 13
click at [76, 183] on span "VAT Validation" at bounding box center [69, 182] width 62 height 13
click at [71, 546] on span "Images" at bounding box center [55, 547] width 32 height 13
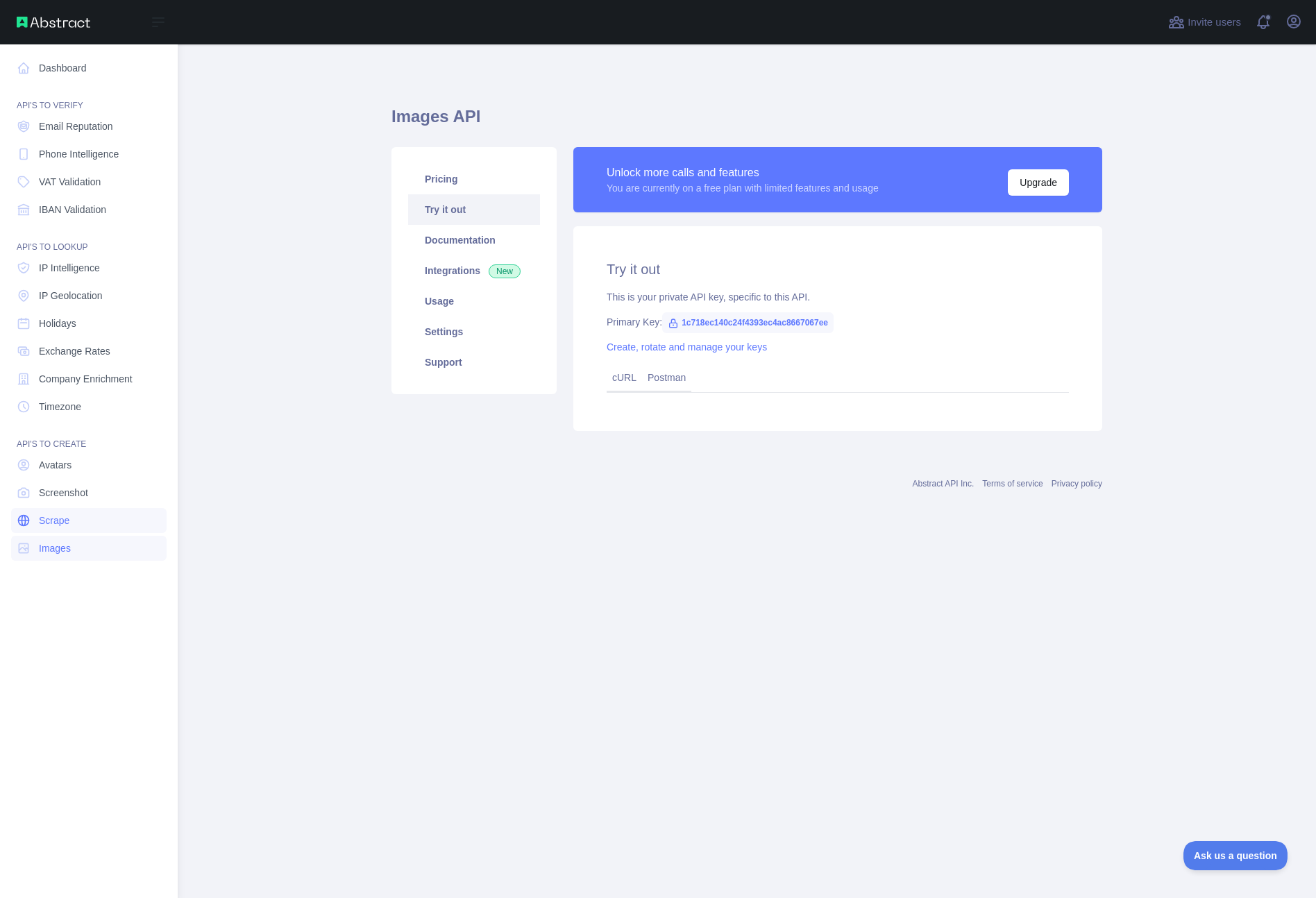
click at [63, 531] on link "Scrape" at bounding box center [88, 520] width 156 height 25
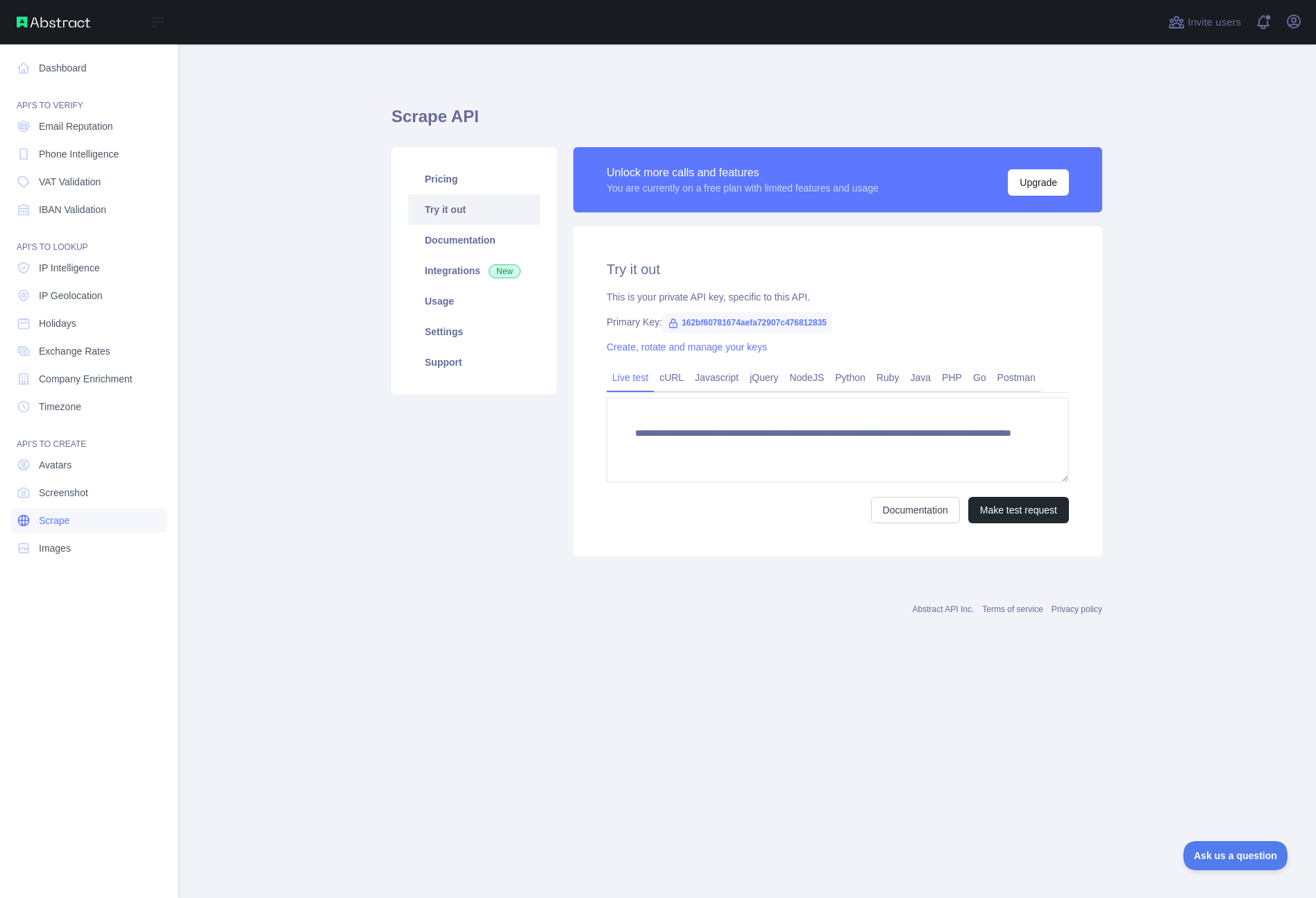
click at [68, 516] on span "Scrape" at bounding box center [54, 520] width 31 height 13
click at [70, 487] on span "Screenshot" at bounding box center [63, 492] width 49 height 13
click at [67, 465] on span "Avatars" at bounding box center [55, 464] width 32 height 13
click at [66, 409] on span "Timezone" at bounding box center [59, 406] width 42 height 13
click at [34, 68] on link "Dashboard" at bounding box center [88, 68] width 156 height 25
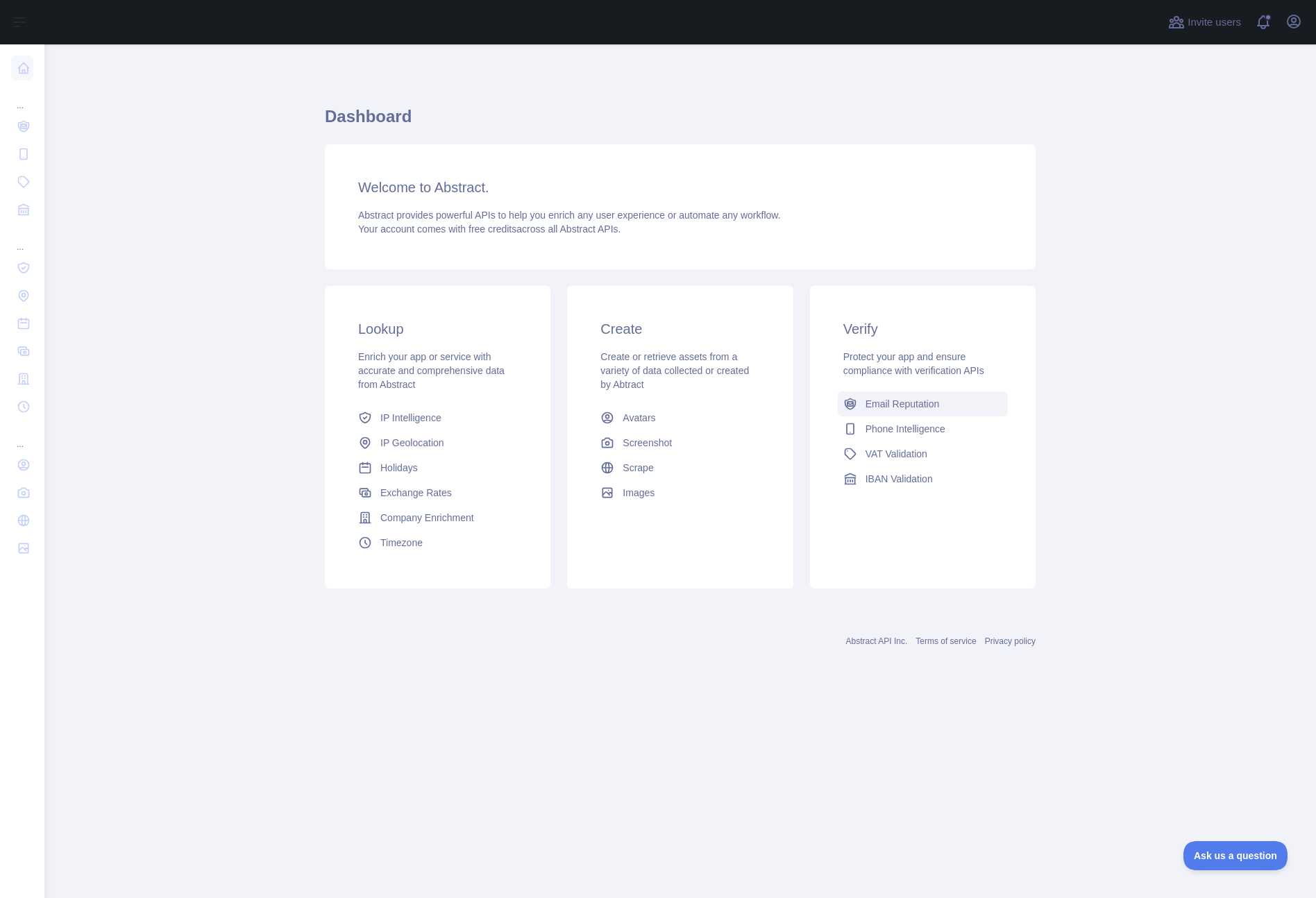
click at [894, 406] on span "Email Reputation" at bounding box center [903, 404] width 75 height 13
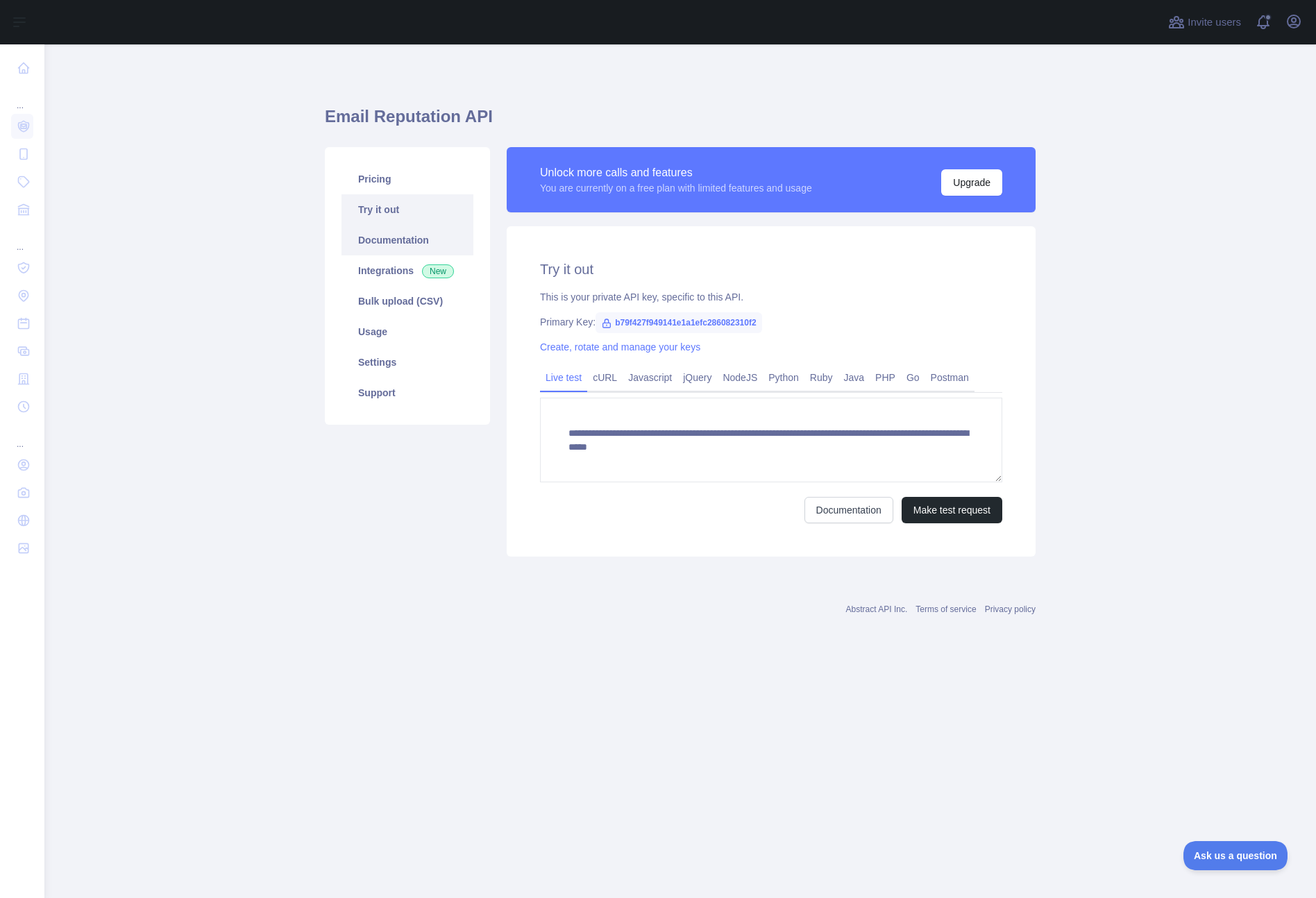
click at [396, 236] on link "Documentation" at bounding box center [407, 240] width 132 height 31
click at [960, 182] on button "Upgrade" at bounding box center [972, 182] width 61 height 26
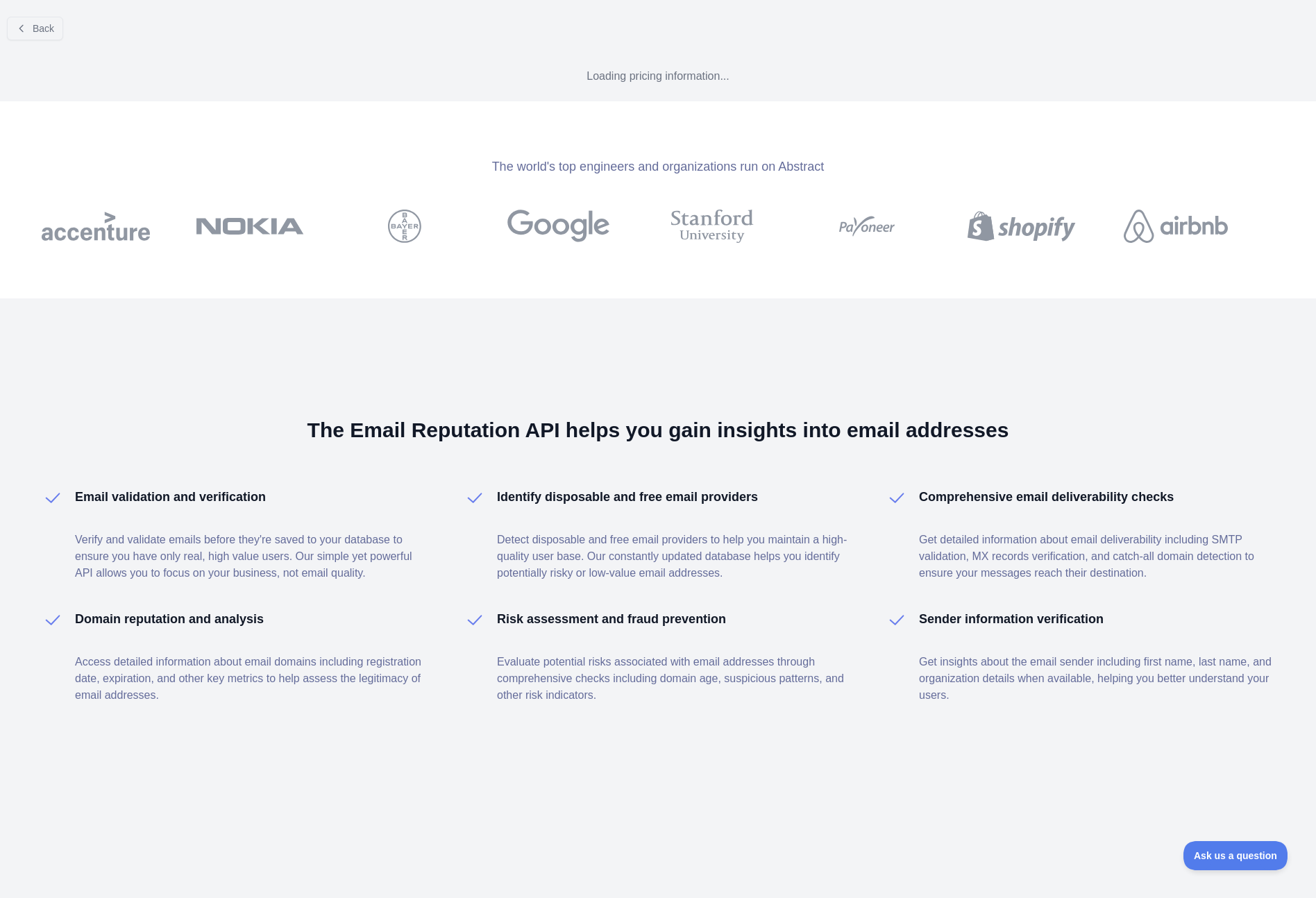
click at [960, 182] on div "The world's top engineers and organizations run on Abstract" at bounding box center [658, 200] width 1316 height 197
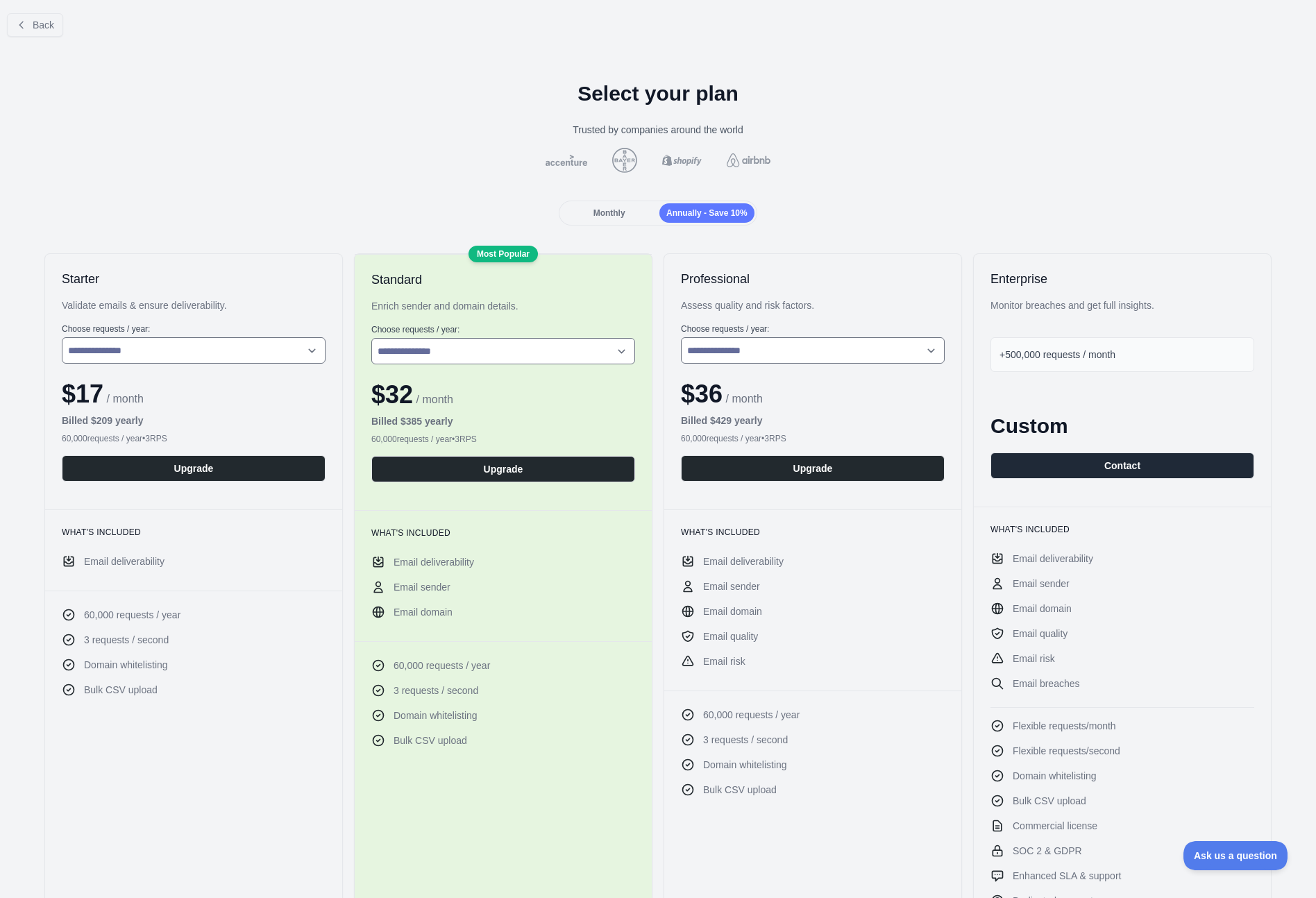
scroll to position [1, 0]
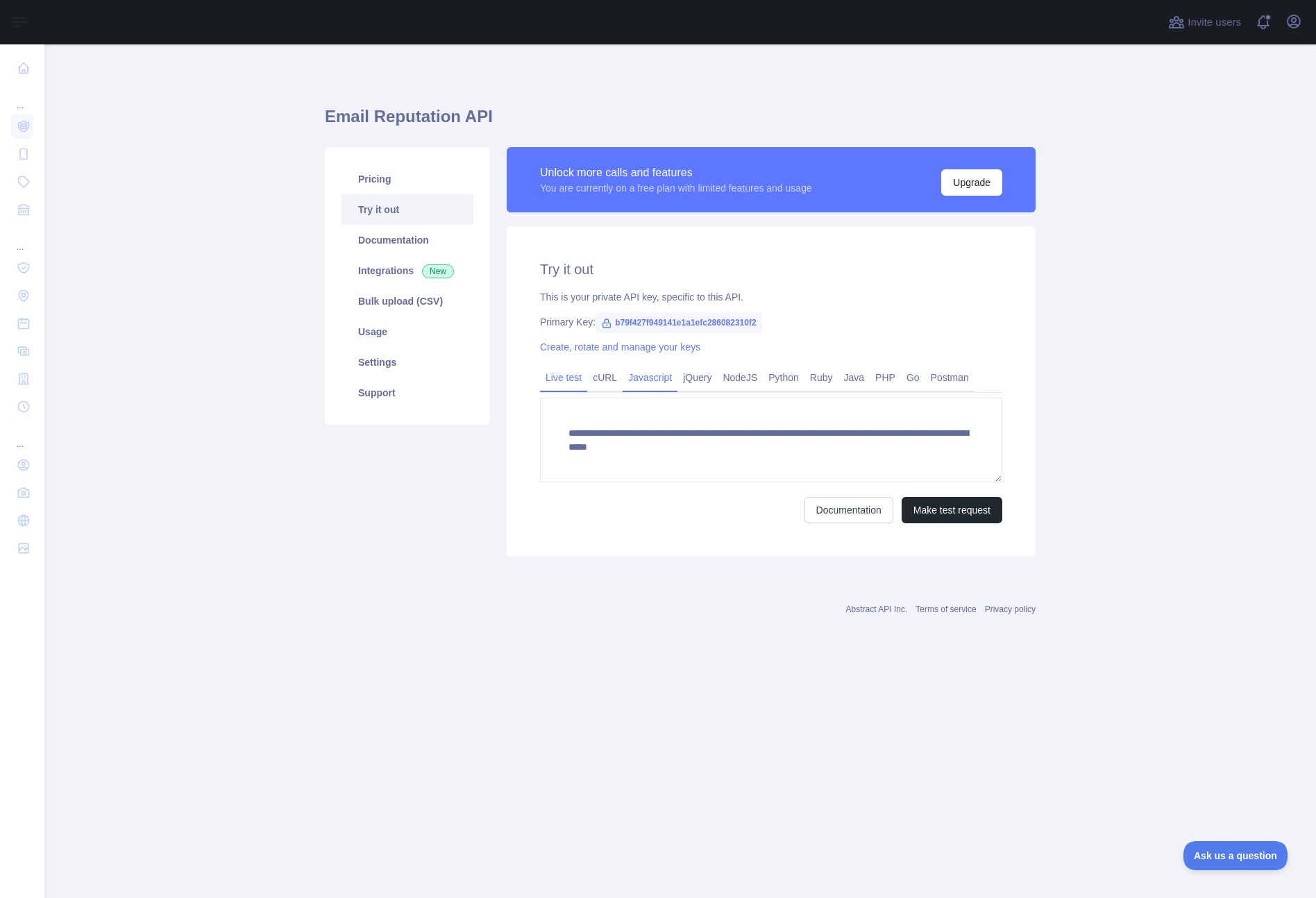
click at [657, 376] on link "Javascript" at bounding box center [649, 378] width 55 height 22
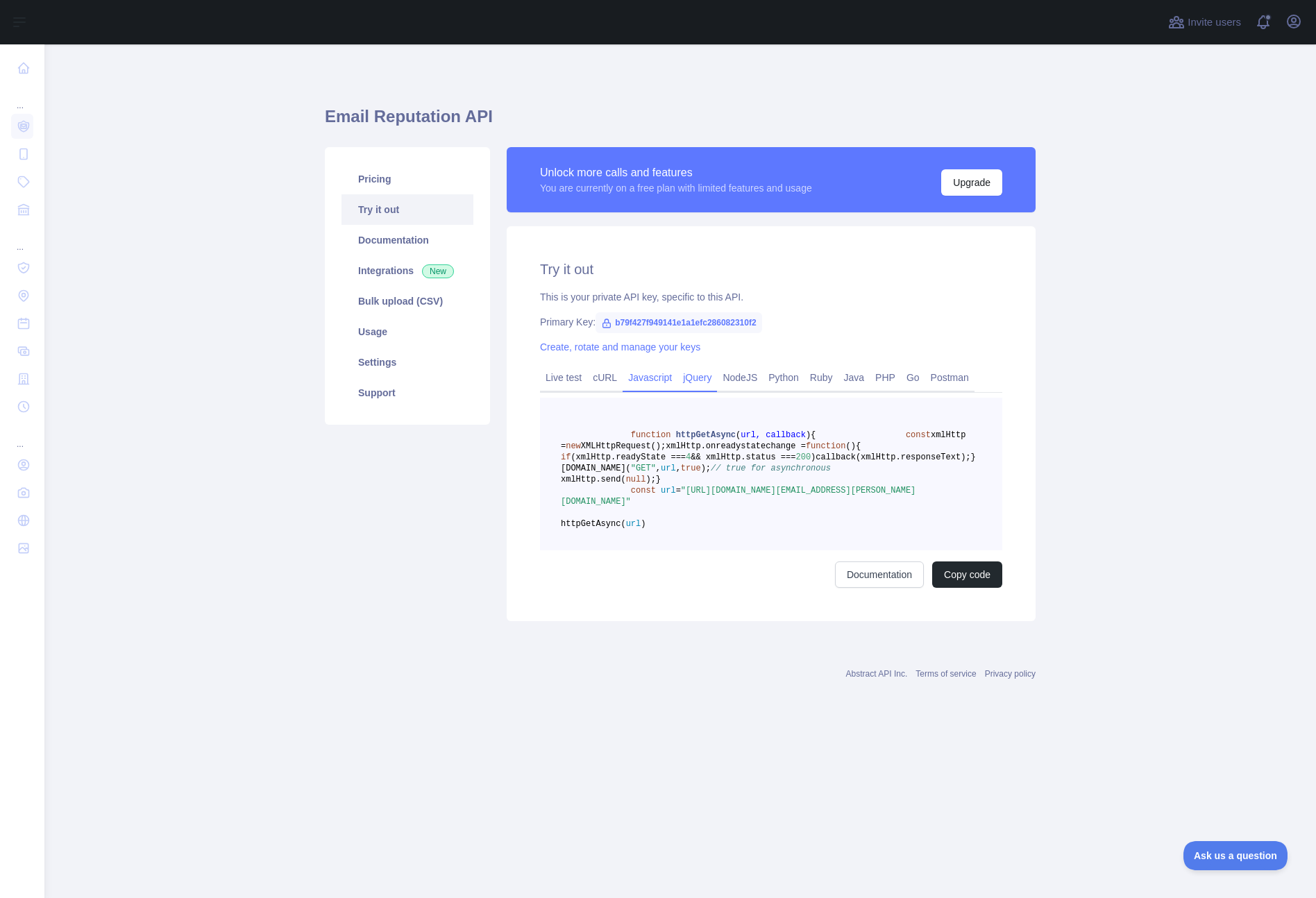
click at [698, 378] on link "jQuery" at bounding box center [697, 378] width 40 height 22
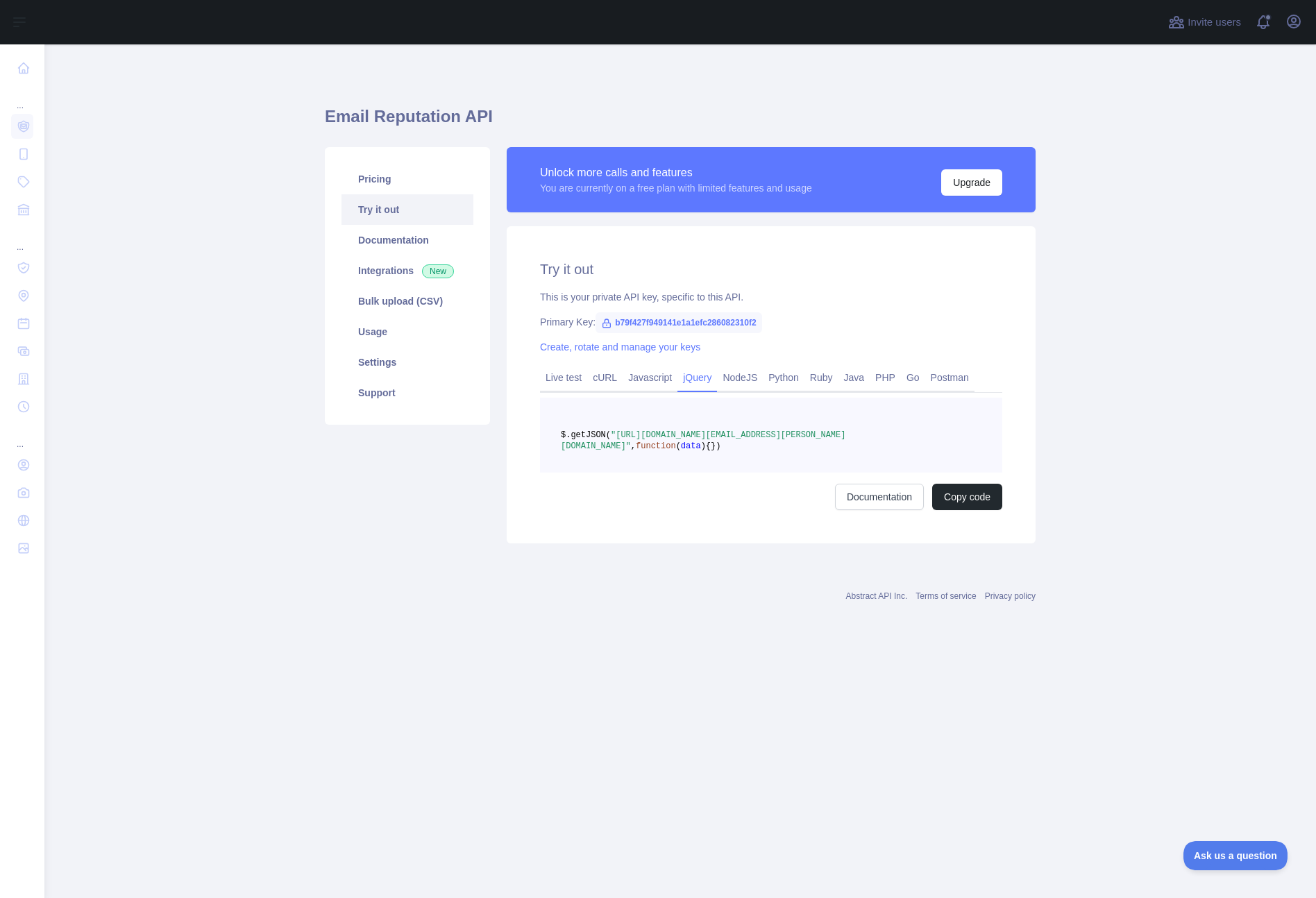
click at [386, 491] on div "Pricing Try it out Documentation Integrations New Bulk upload (CSV) Usage Setti…" at bounding box center [407, 345] width 182 height 396
click at [210, 257] on main "Email Reputation API Pricing Try it out Documentation Integrations New Bulk upl…" at bounding box center [680, 471] width 1271 height 854
click at [215, 238] on main "Email Reputation API Pricing Try it out Documentation Integrations New Bulk upl…" at bounding box center [680, 471] width 1271 height 854
click at [1262, 22] on span at bounding box center [1268, 22] width 28 height 44
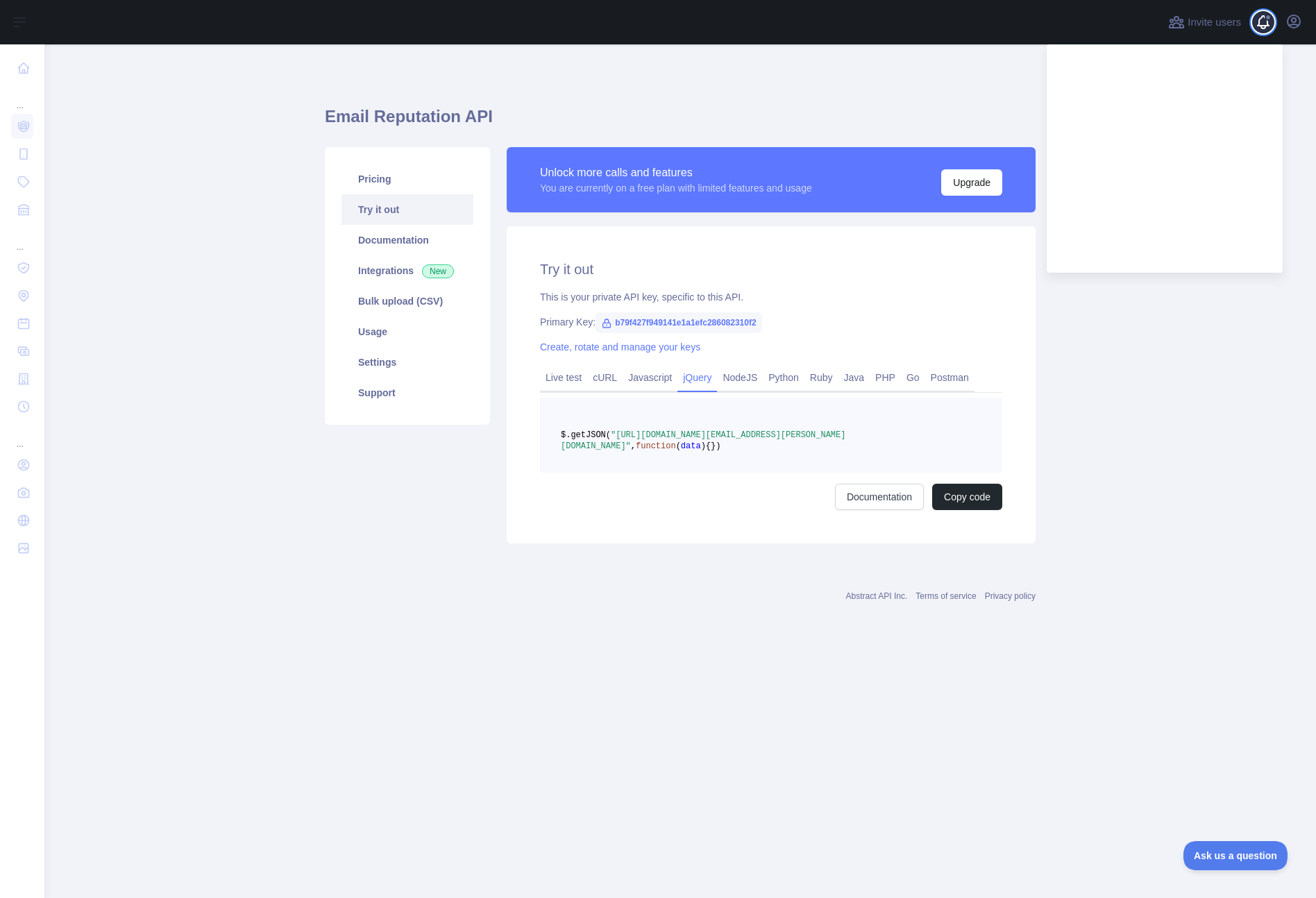
click at [1262, 22] on span at bounding box center [1268, 22] width 28 height 44
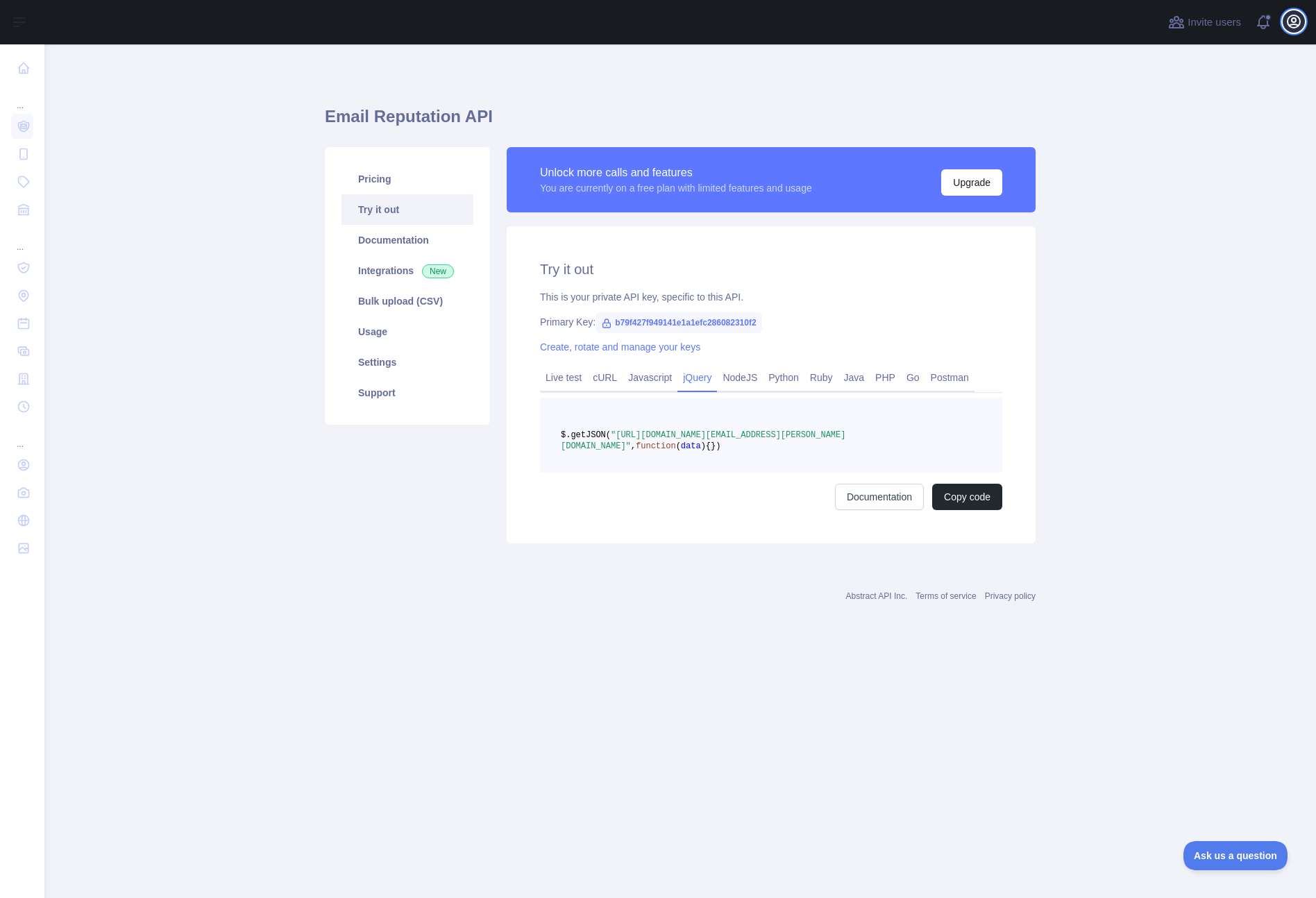
click at [1289, 21] on icon "button" at bounding box center [1294, 22] width 17 height 17
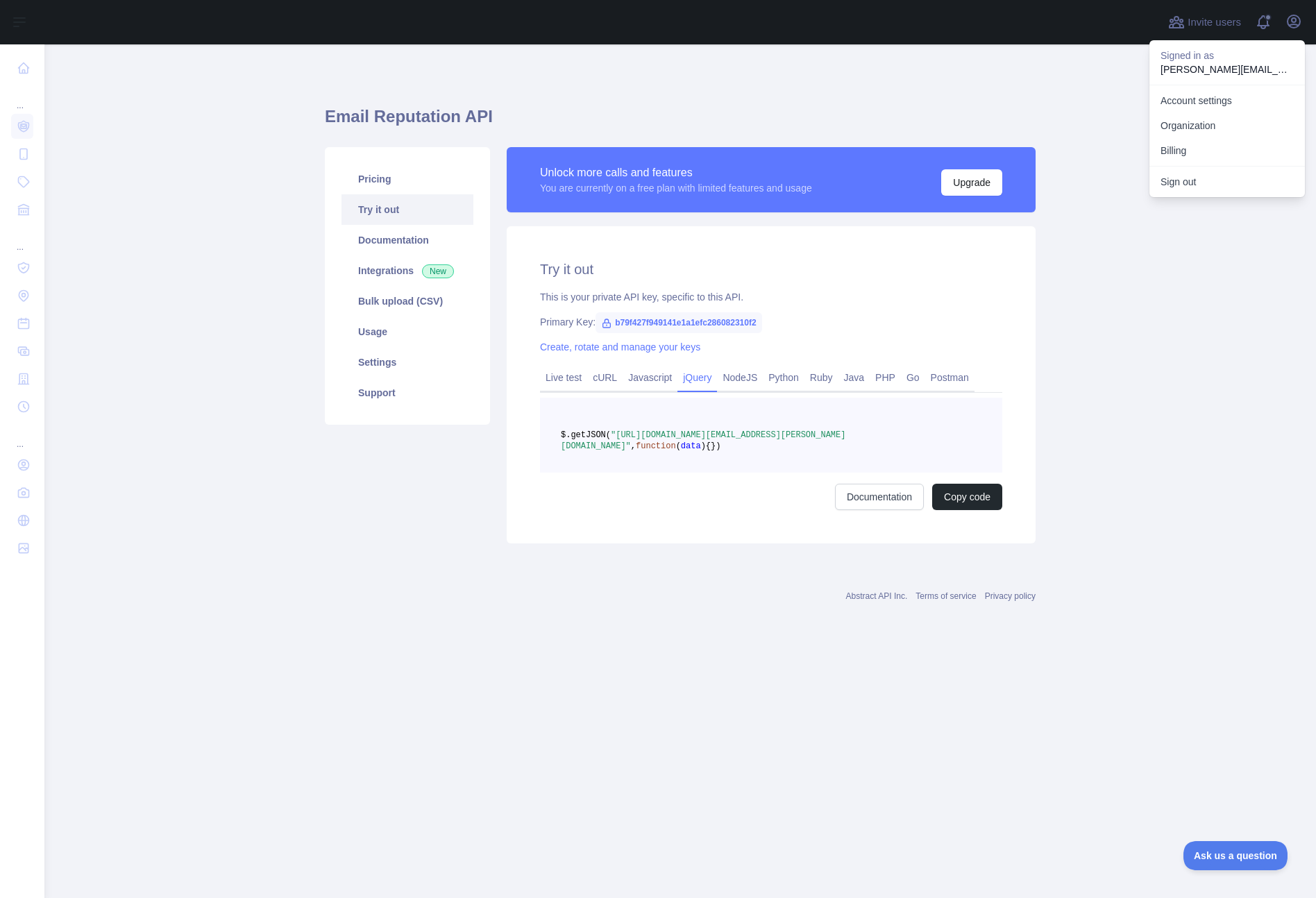
click at [716, 104] on div "Email Reputation API Pricing Try it out Documentation Integrations New Bulk upl…" at bounding box center [680, 320] width 710 height 485
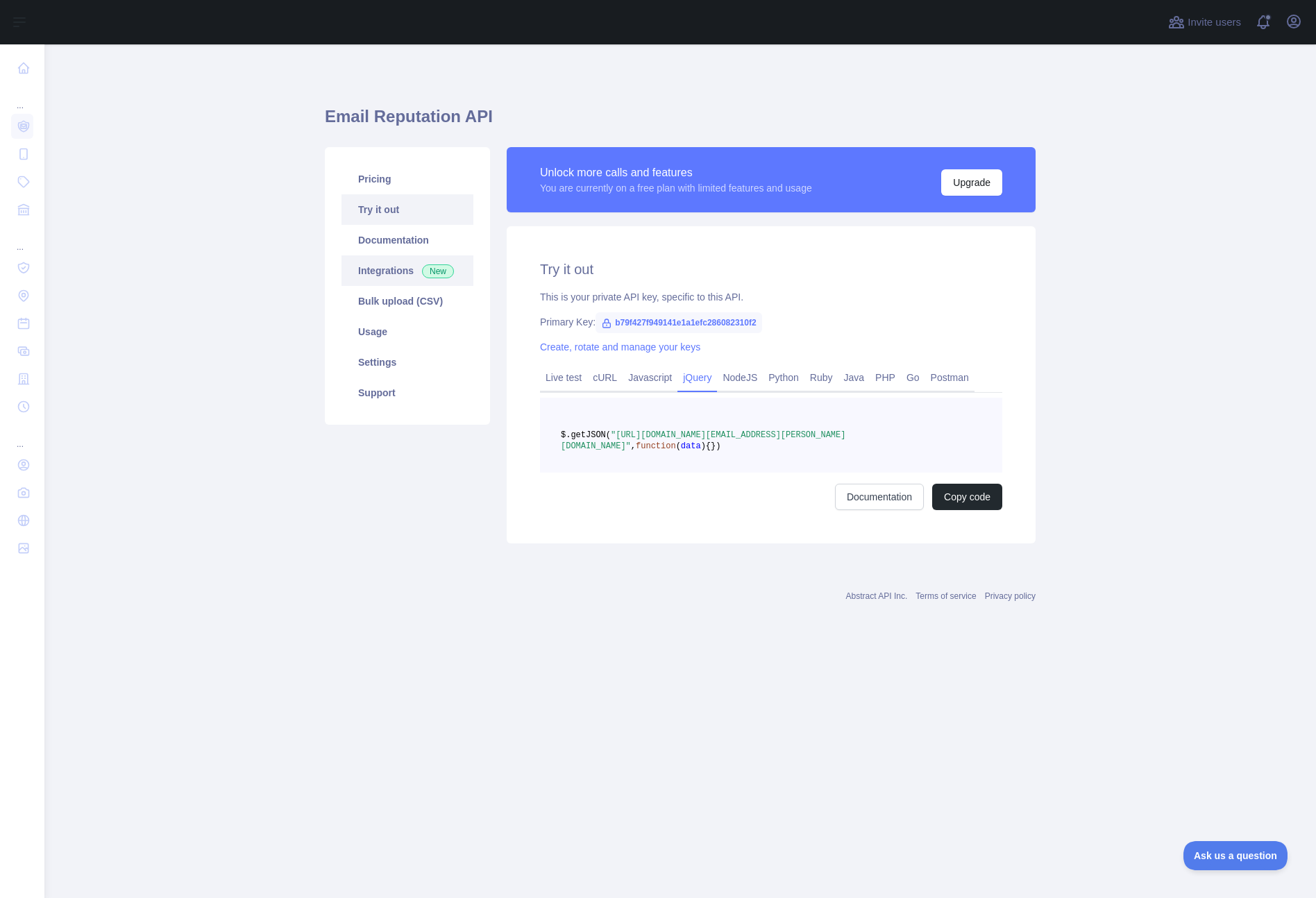
click at [380, 269] on link "Integrations New" at bounding box center [407, 271] width 132 height 31
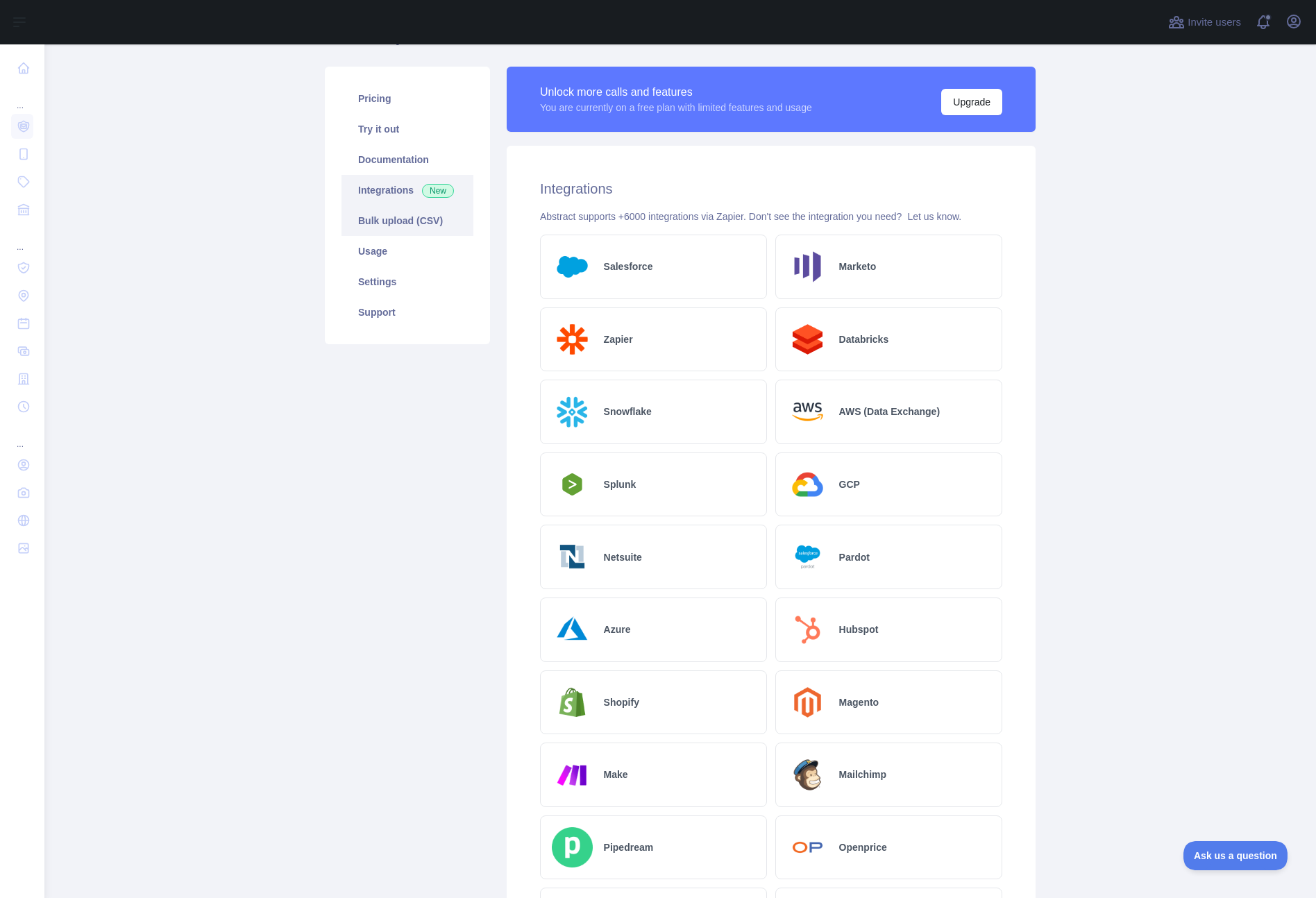
scroll to position [81, 0]
click at [368, 251] on link "Usage" at bounding box center [407, 251] width 132 height 31
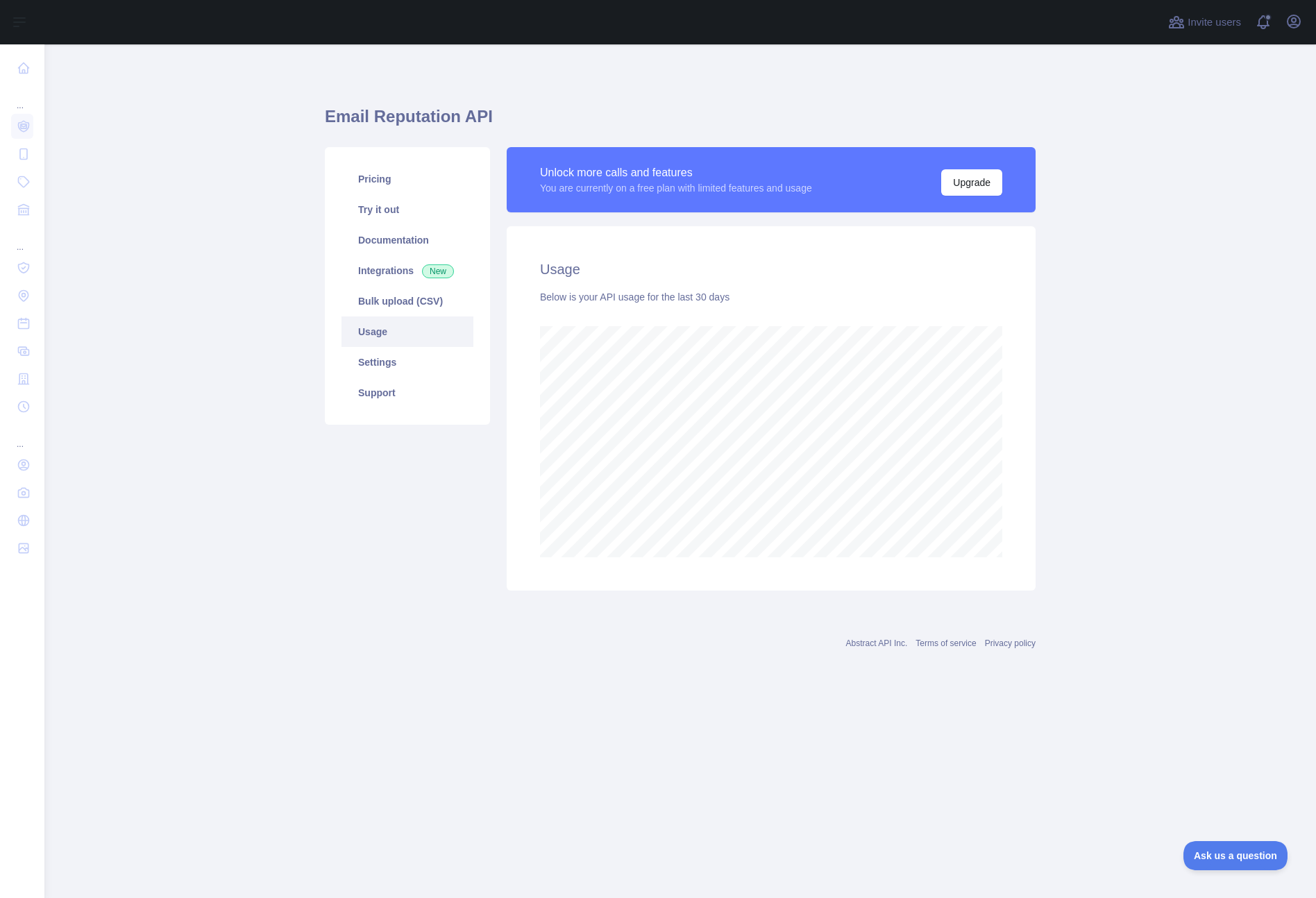
scroll to position [854, 1271]
click at [382, 364] on link "Settings" at bounding box center [407, 362] width 132 height 31
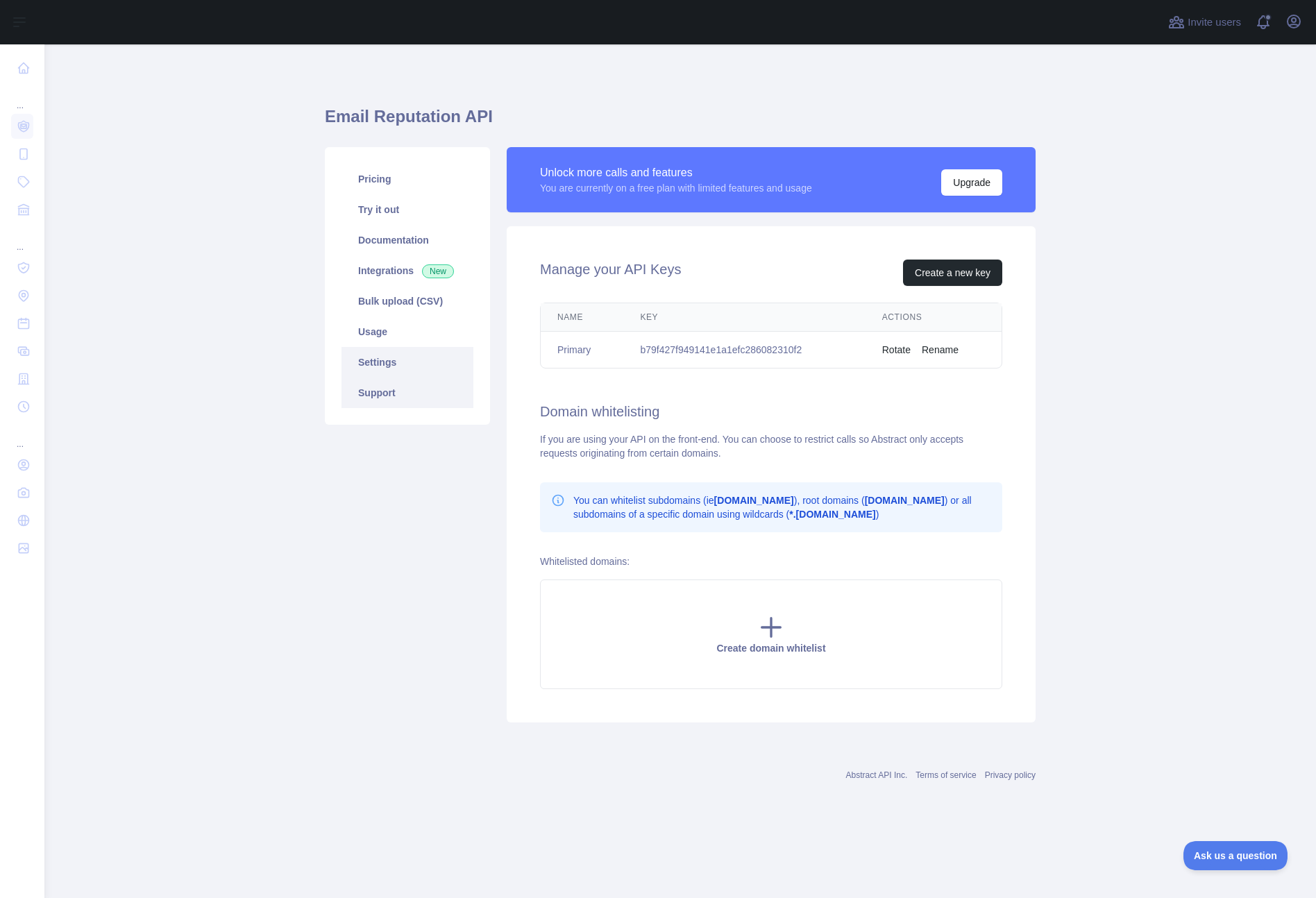
click at [381, 394] on link "Support" at bounding box center [407, 393] width 132 height 31
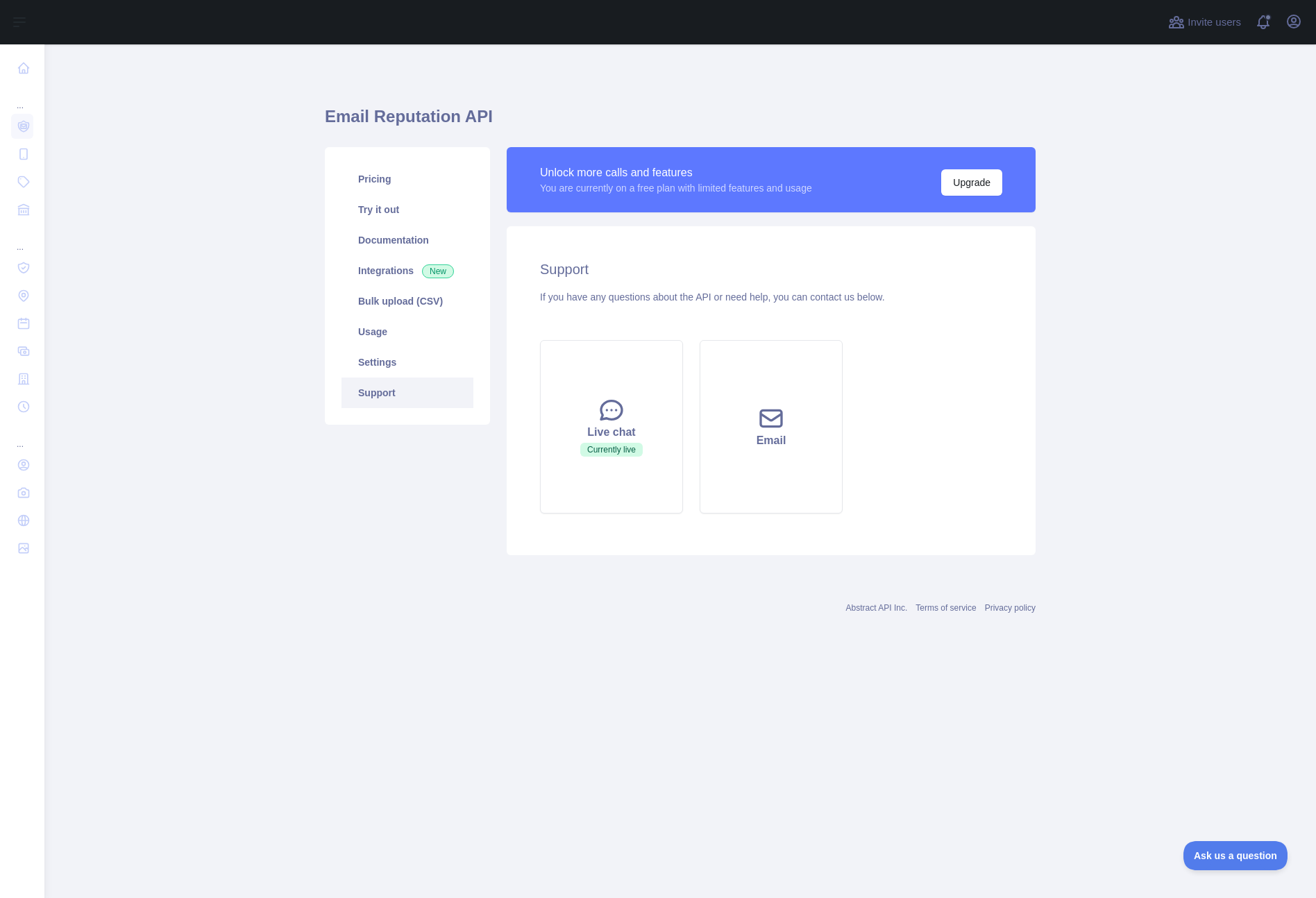
click at [381, 394] on link "Support" at bounding box center [407, 393] width 132 height 31
click at [390, 239] on link "Documentation" at bounding box center [407, 240] width 132 height 31
click at [377, 178] on link "Pricing" at bounding box center [407, 179] width 132 height 31
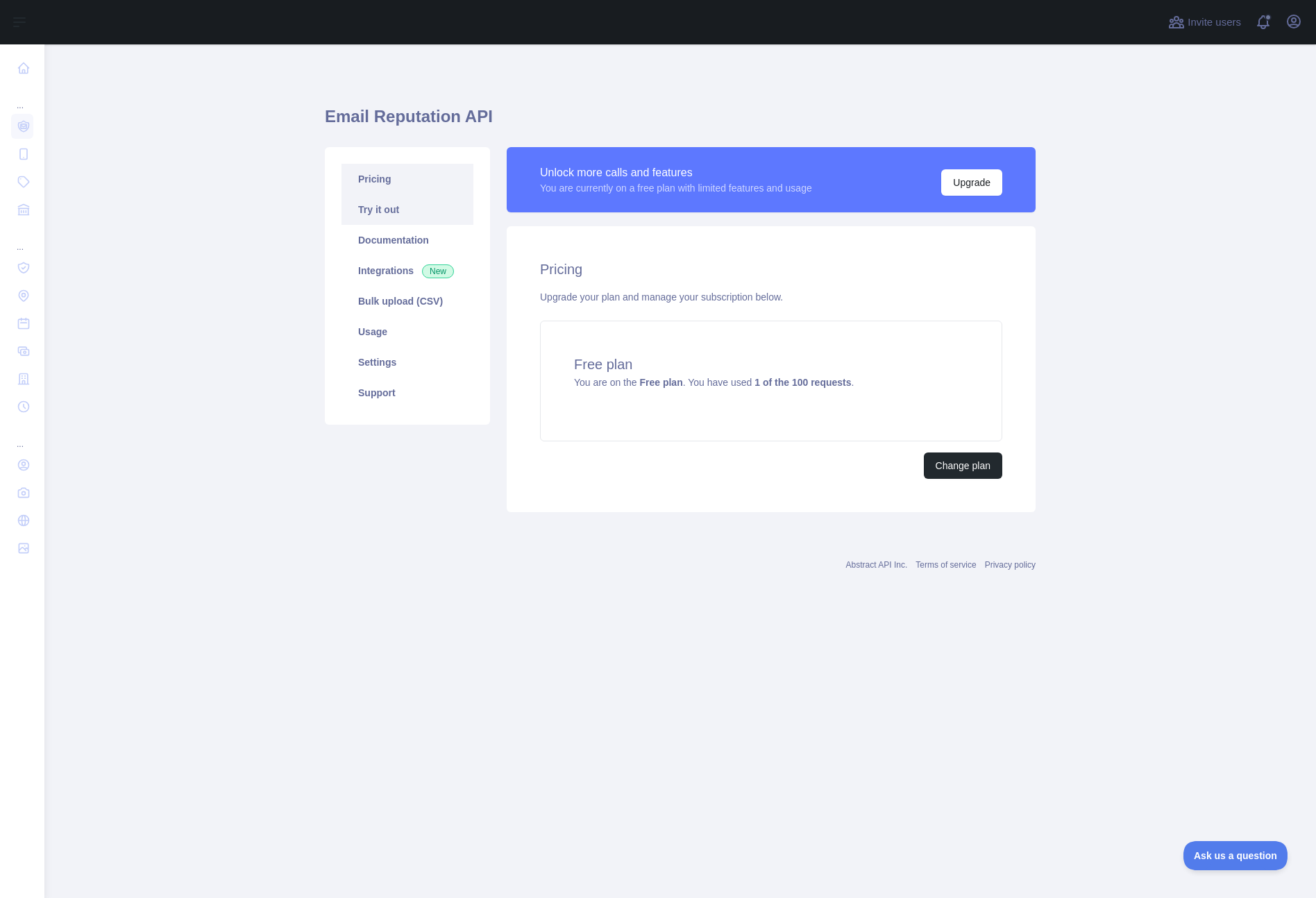
click at [377, 207] on link "Try it out" at bounding box center [407, 209] width 132 height 31
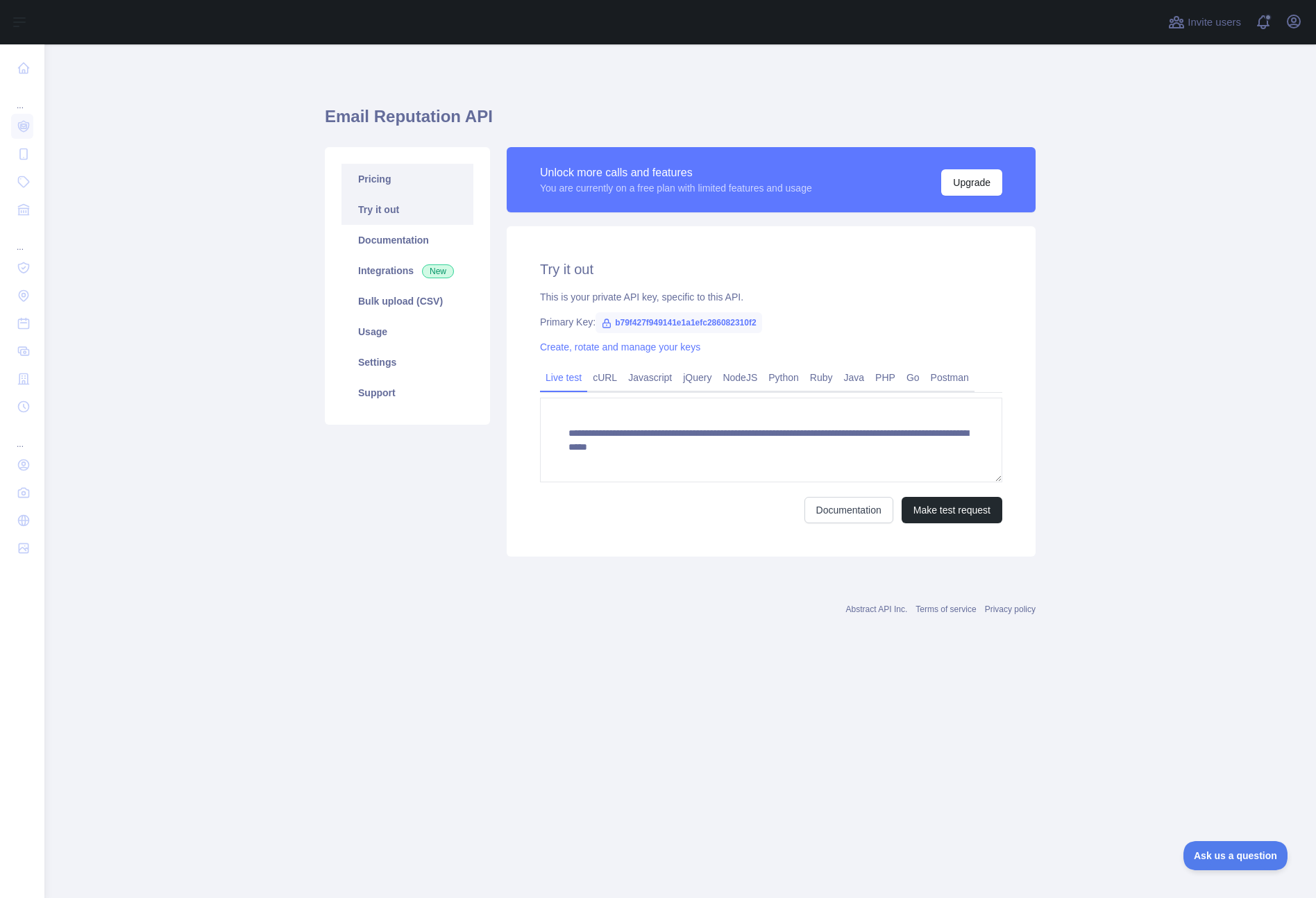
click at [378, 183] on link "Pricing" at bounding box center [407, 179] width 132 height 31
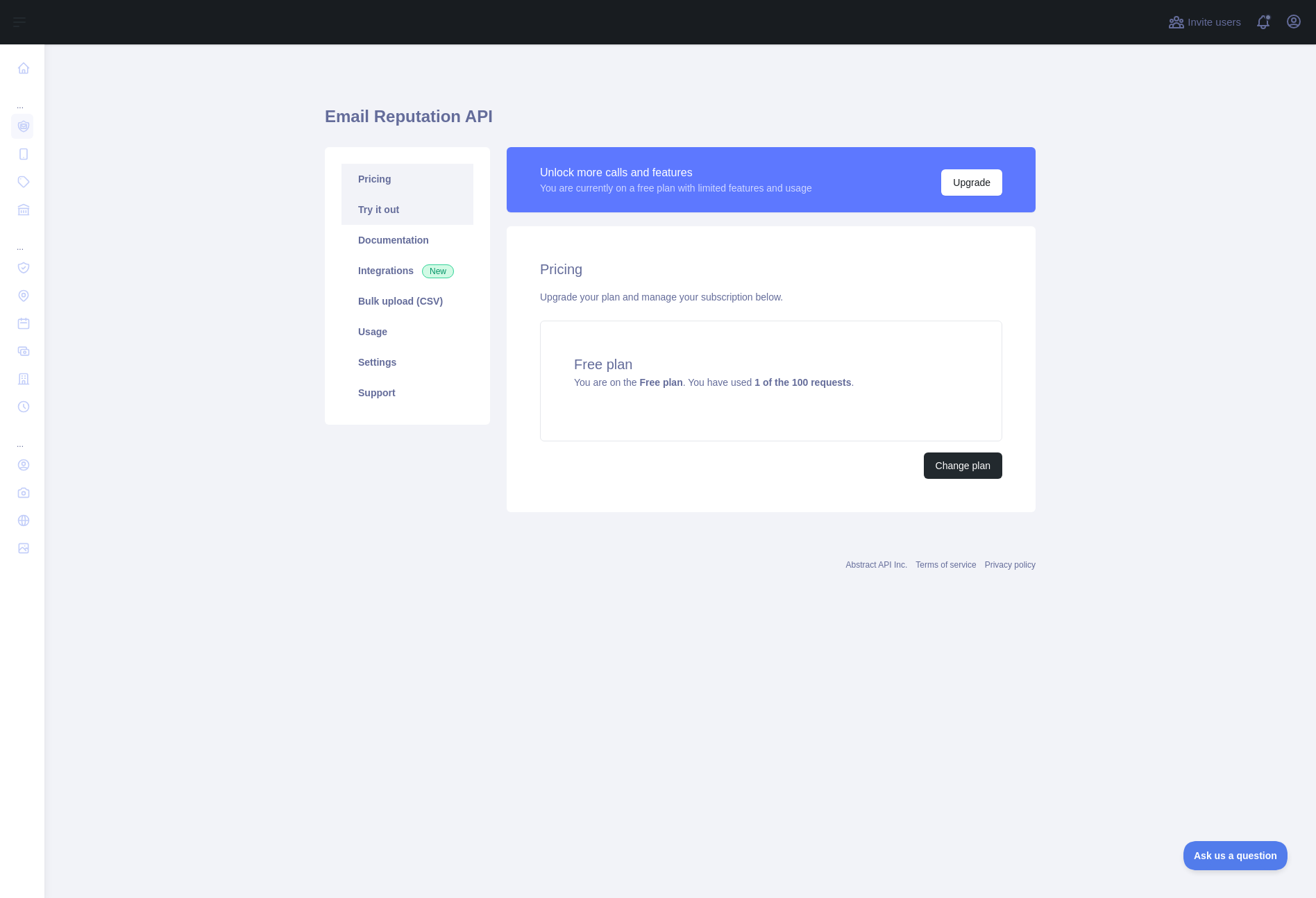
click at [384, 213] on link "Try it out" at bounding box center [407, 209] width 132 height 31
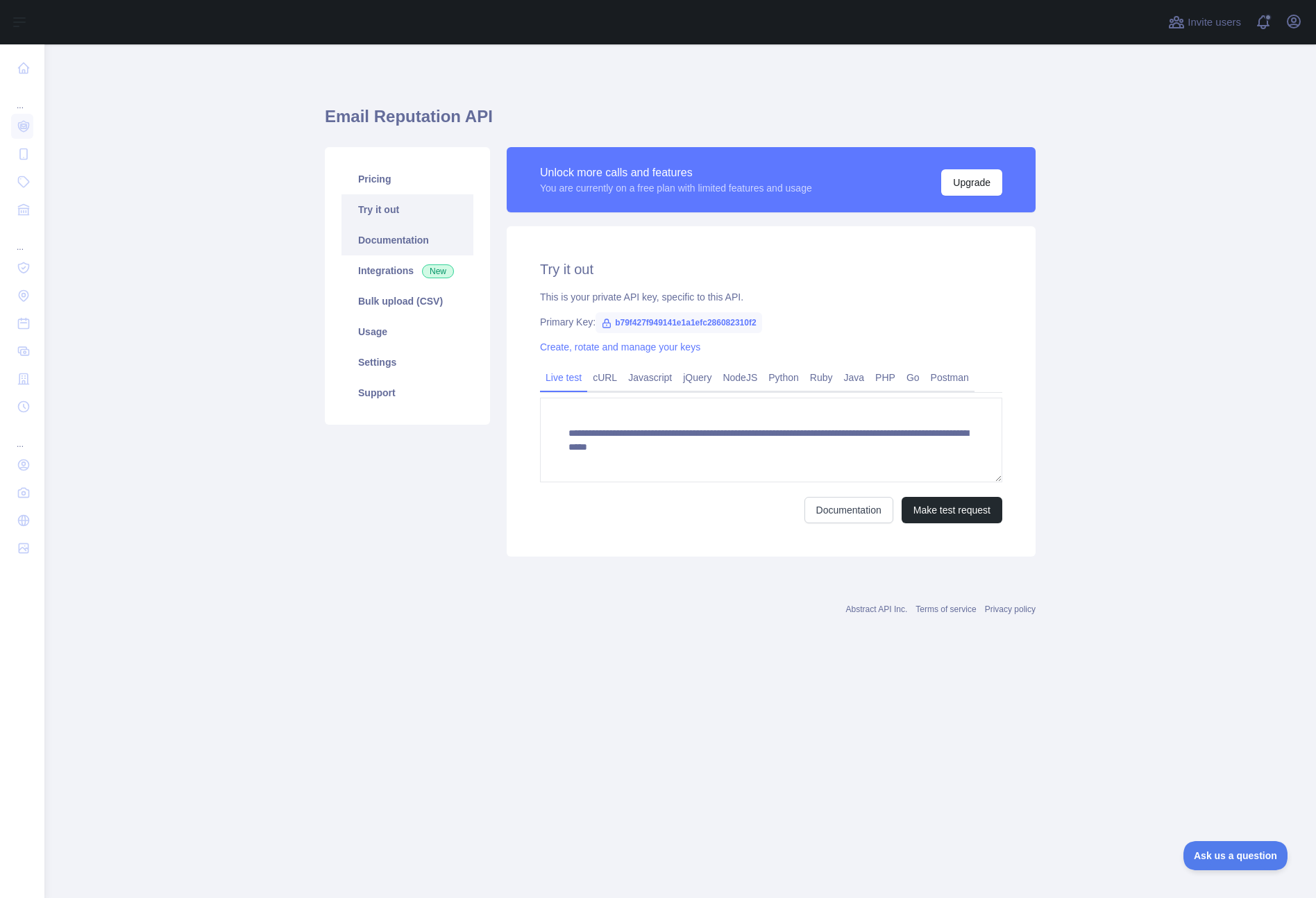
click at [380, 233] on link "Documentation" at bounding box center [407, 240] width 132 height 31
click at [397, 179] on link "Pricing" at bounding box center [407, 179] width 132 height 31
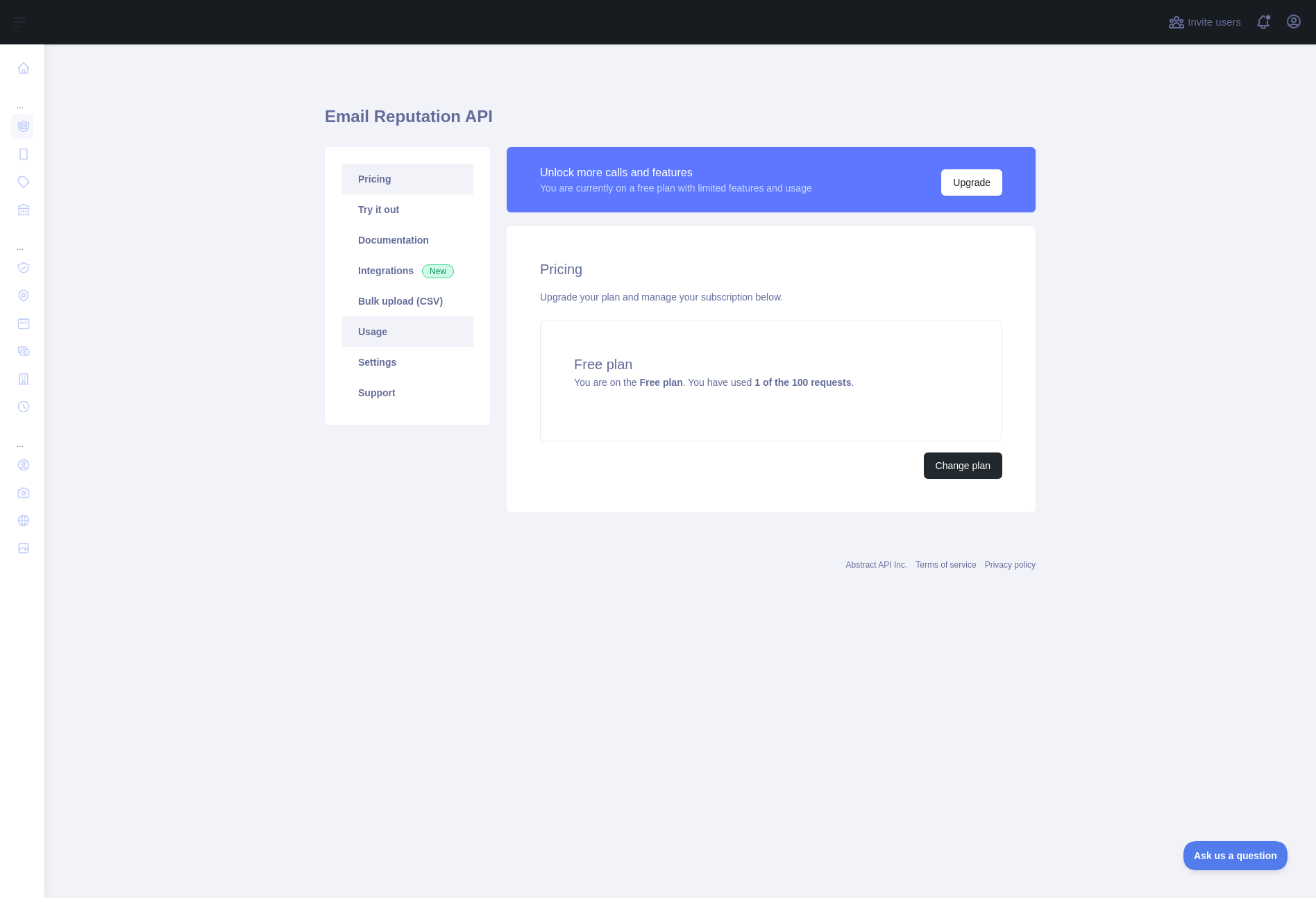
click at [370, 327] on link "Usage" at bounding box center [407, 332] width 132 height 31
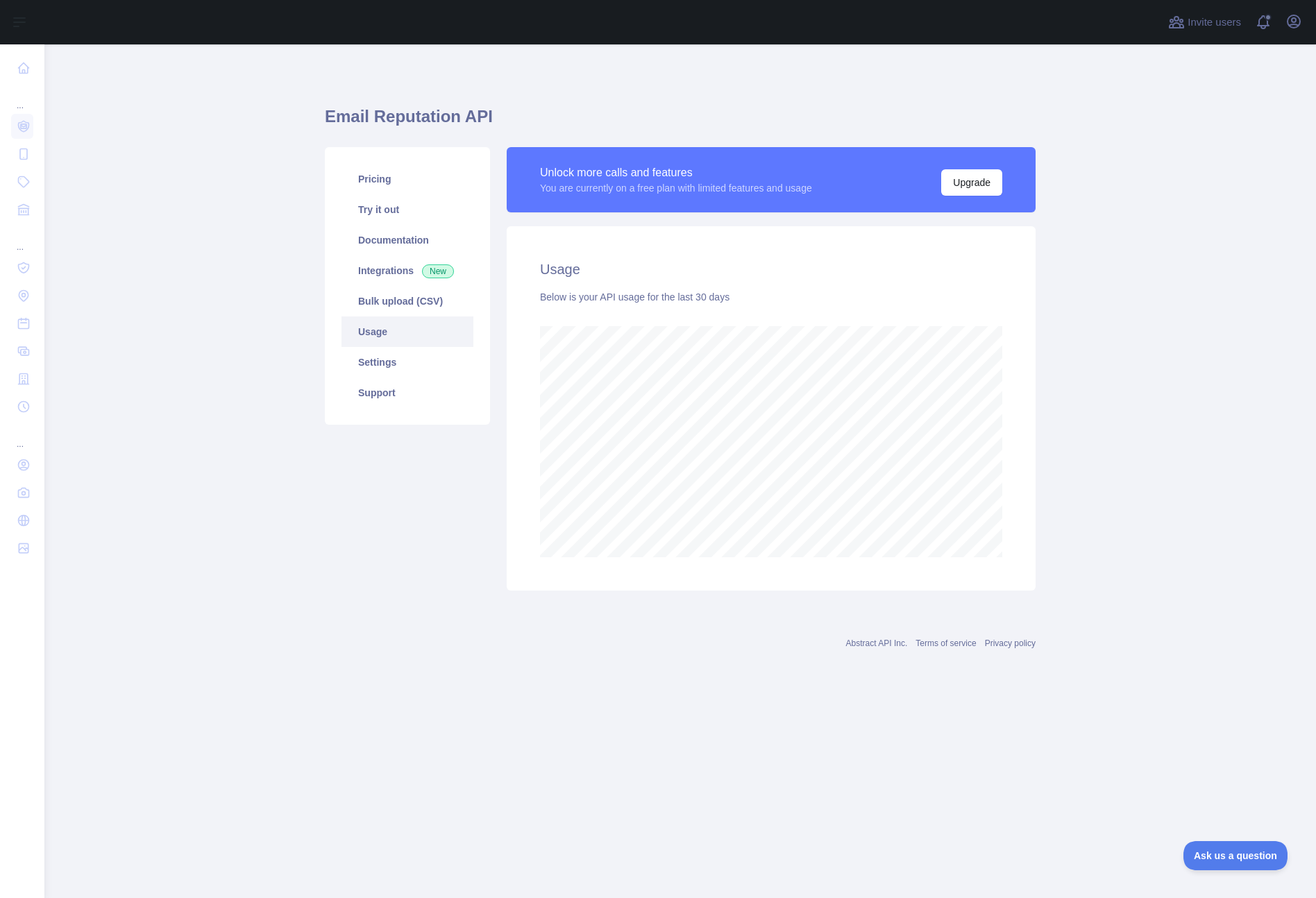
scroll to position [854, 1271]
